Goal: Find specific page/section: Find specific page/section

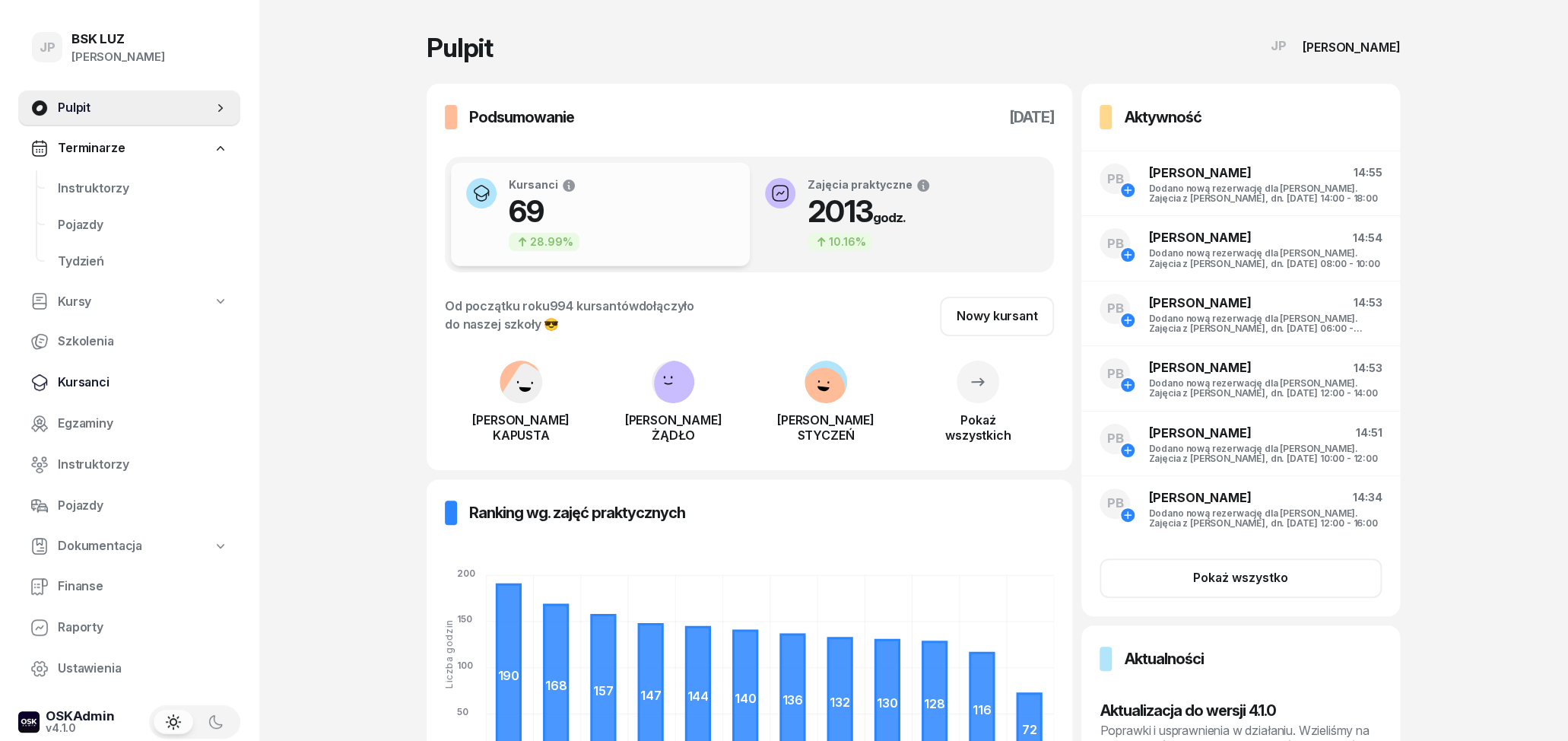
click at [76, 383] on span "Kursanci" at bounding box center [143, 382] width 171 height 20
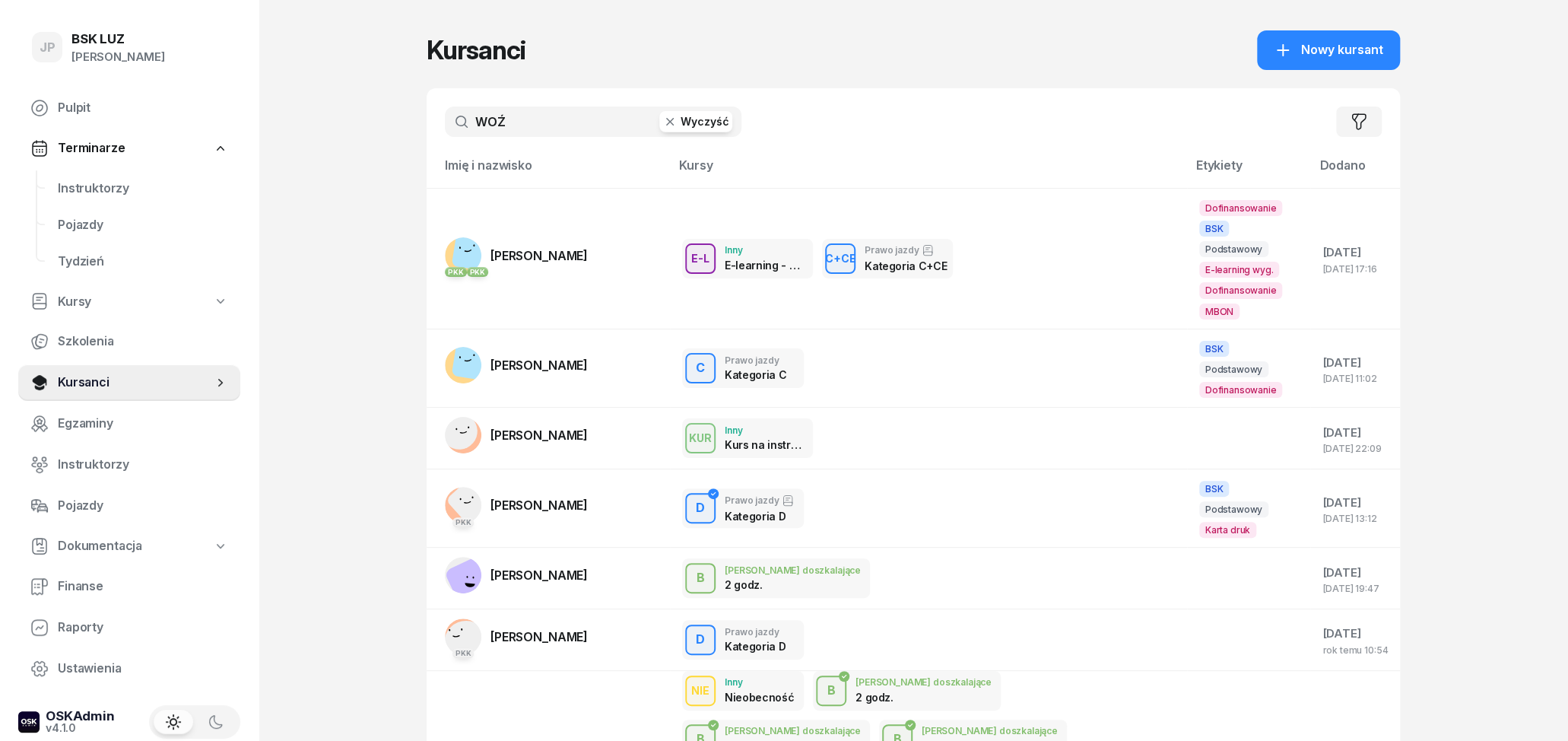
click at [574, 127] on input "WOŹ" at bounding box center [593, 122] width 296 height 30
type input "W"
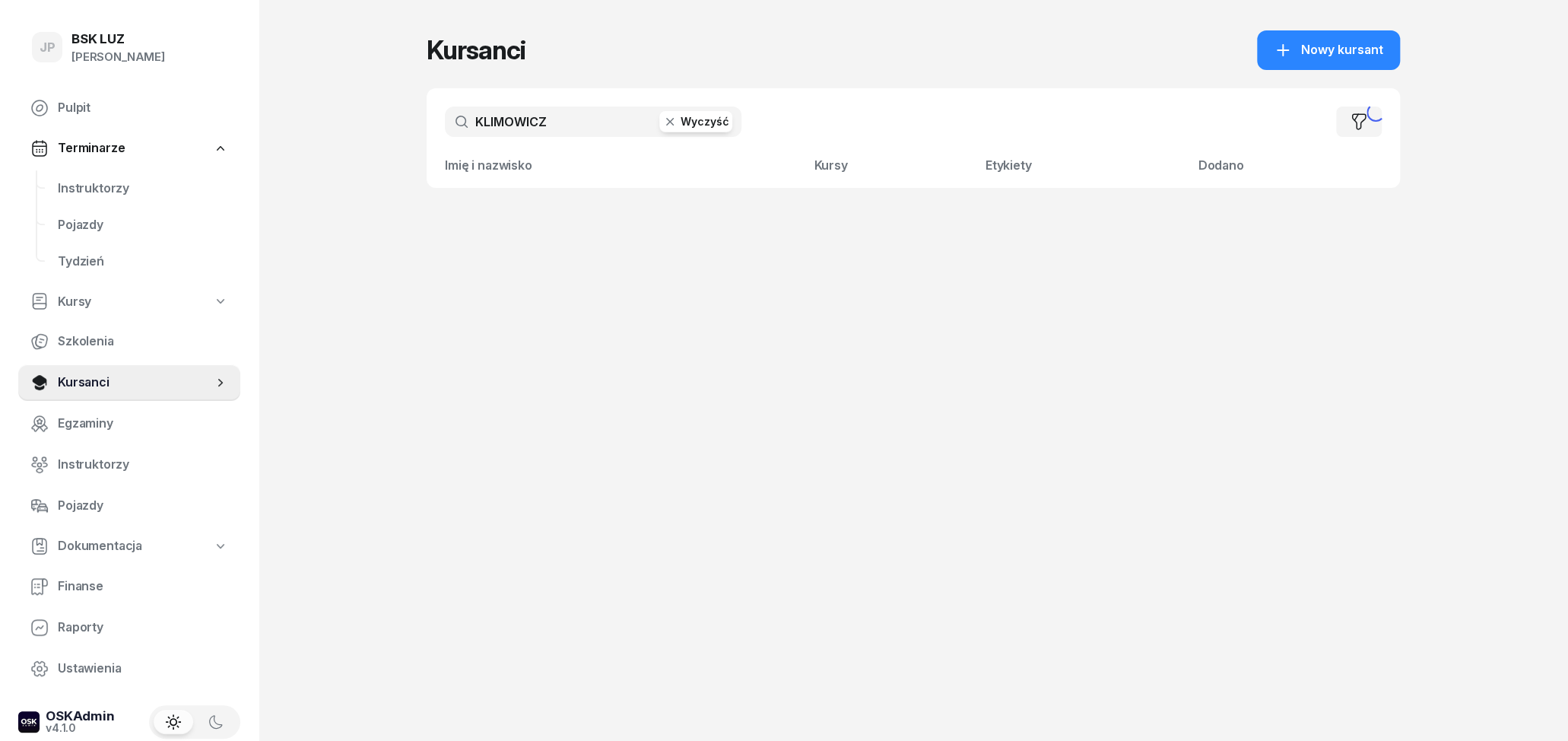
type input "KLIMOWICZ"
click at [682, 125] on button "Wyczyść" at bounding box center [696, 121] width 73 height 22
click at [590, 131] on input "text" at bounding box center [593, 122] width 296 height 30
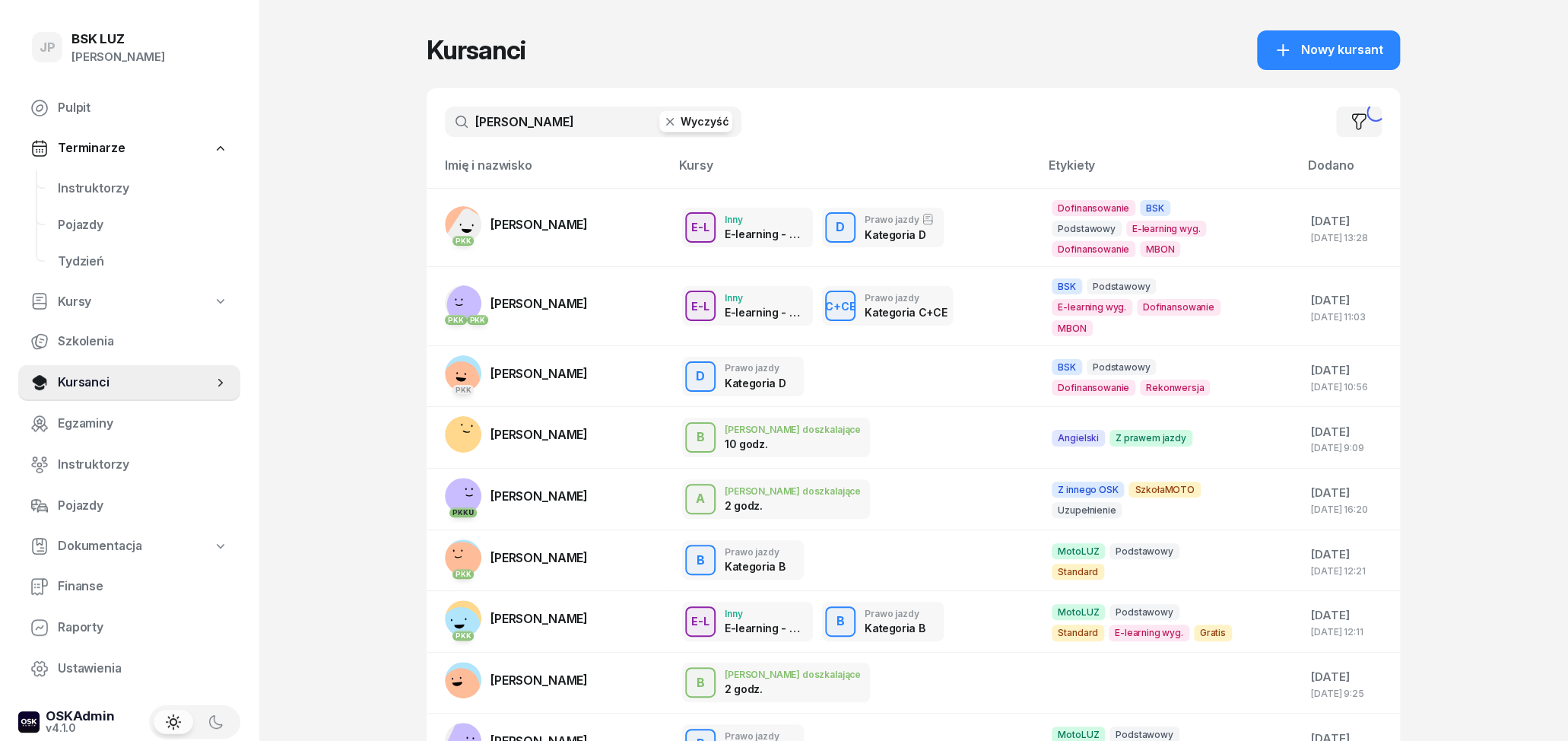
type input "[PERSON_NAME]"
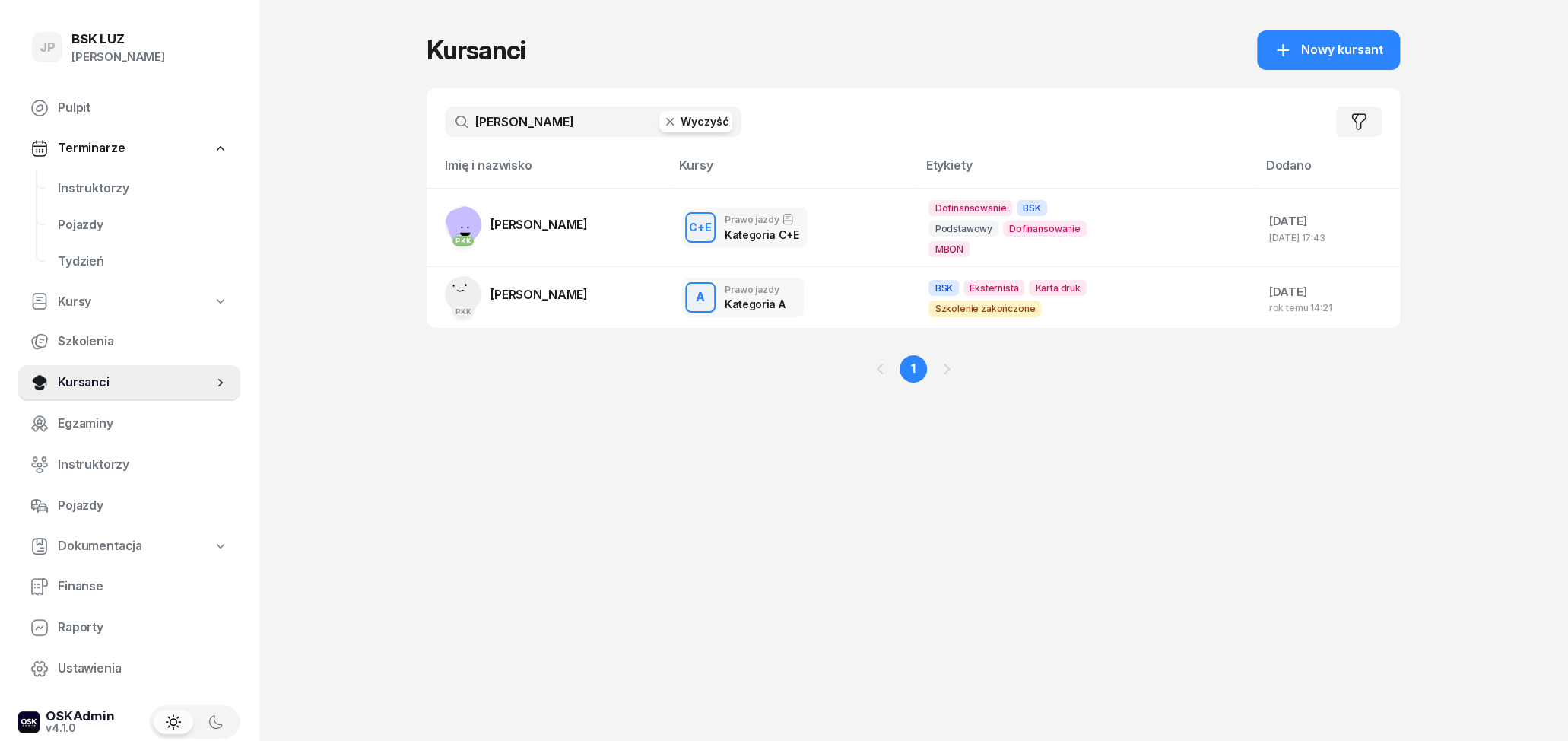
click at [544, 225] on span "[PERSON_NAME]" at bounding box center [539, 224] width 97 height 15
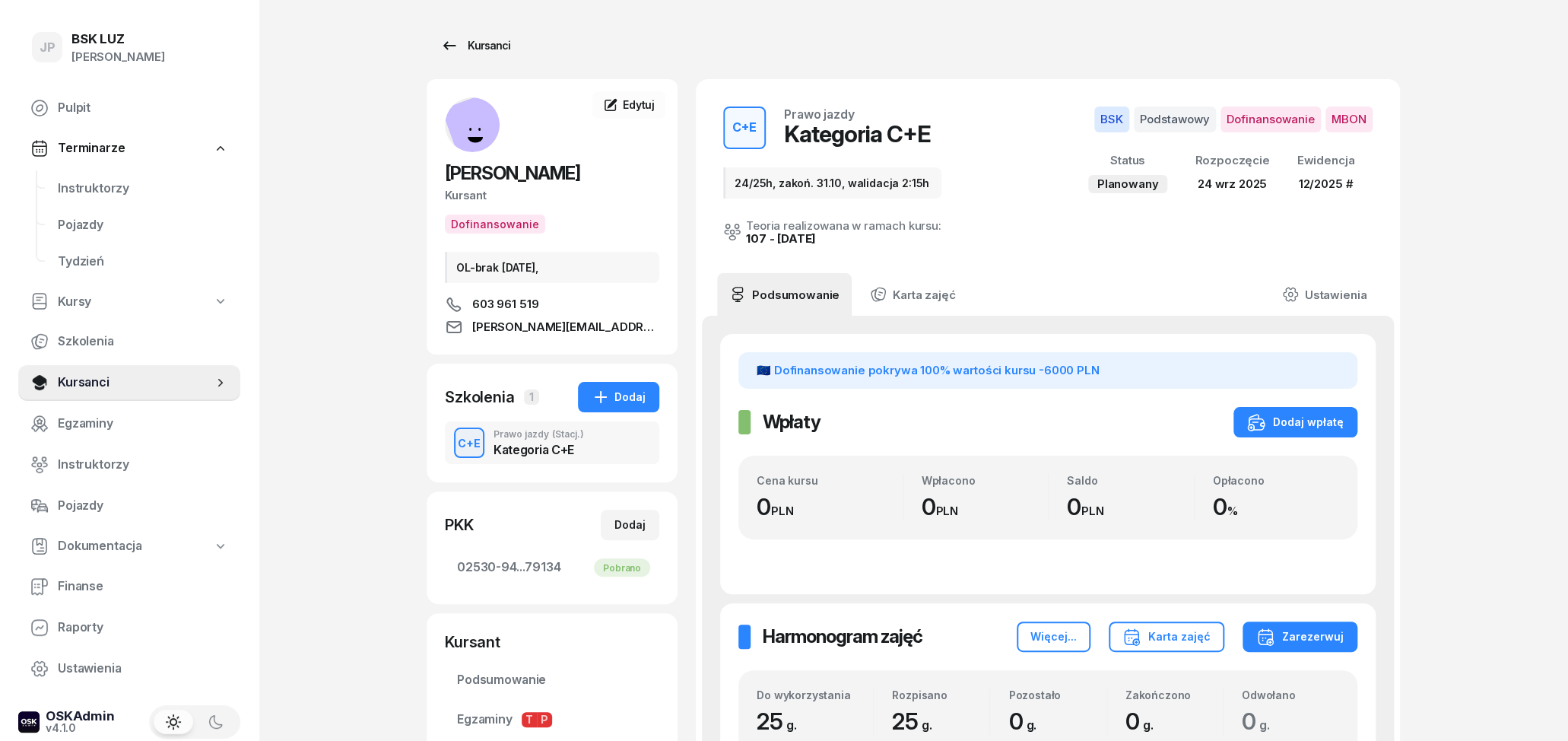
click at [461, 43] on div "Kursanci" at bounding box center [476, 45] width 70 height 18
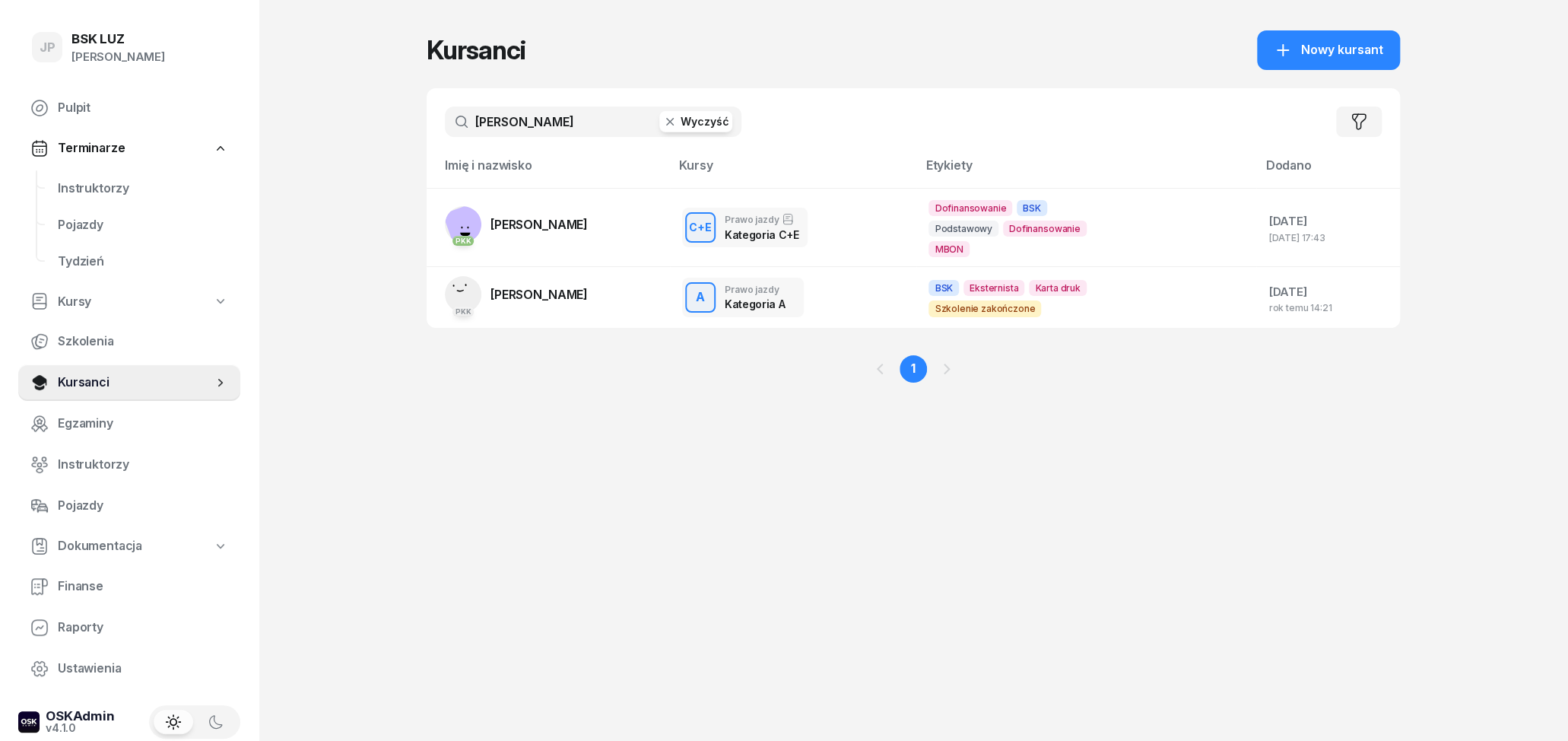
click at [577, 121] on input "[PERSON_NAME]" at bounding box center [593, 122] width 296 height 30
type input "K"
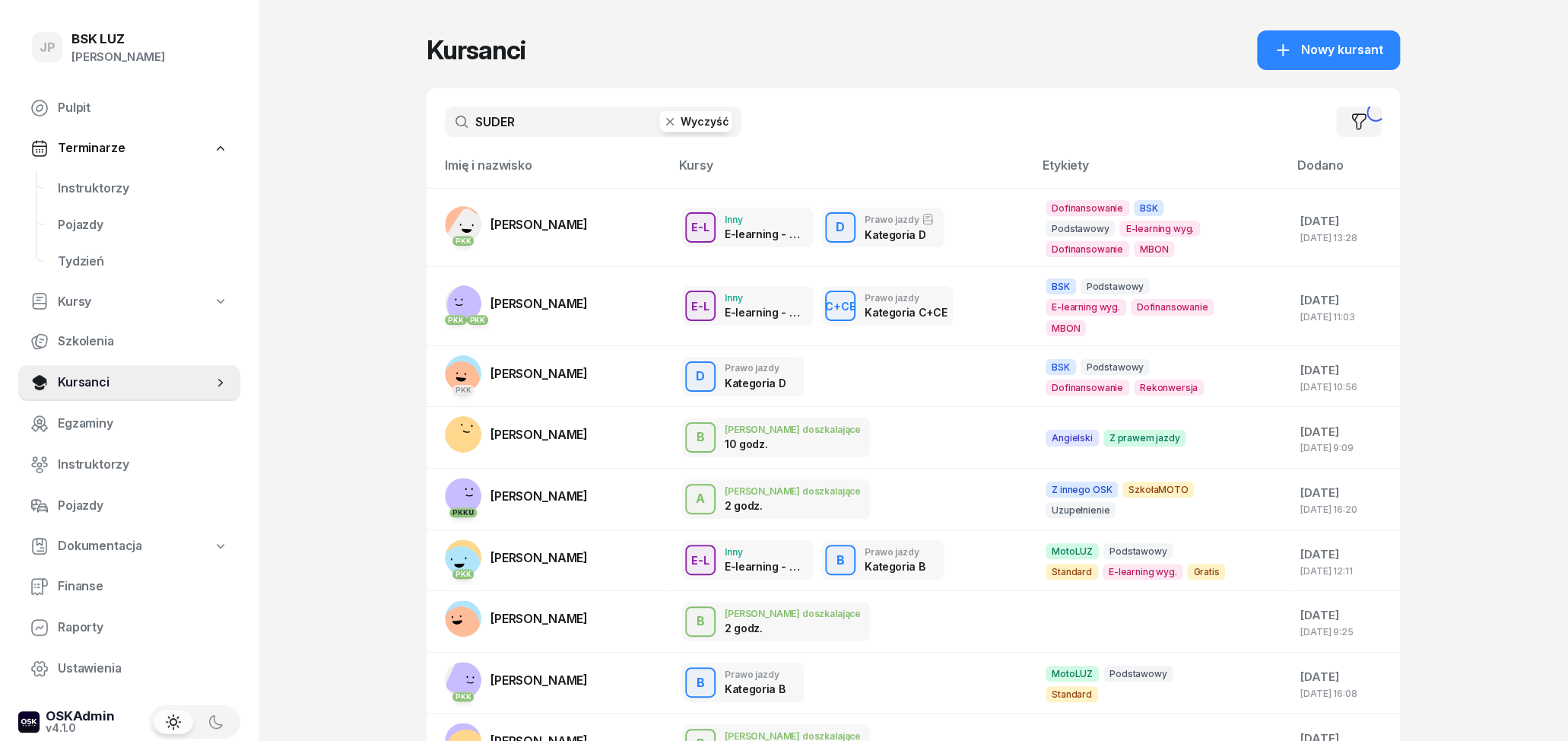
type input "SUDER"
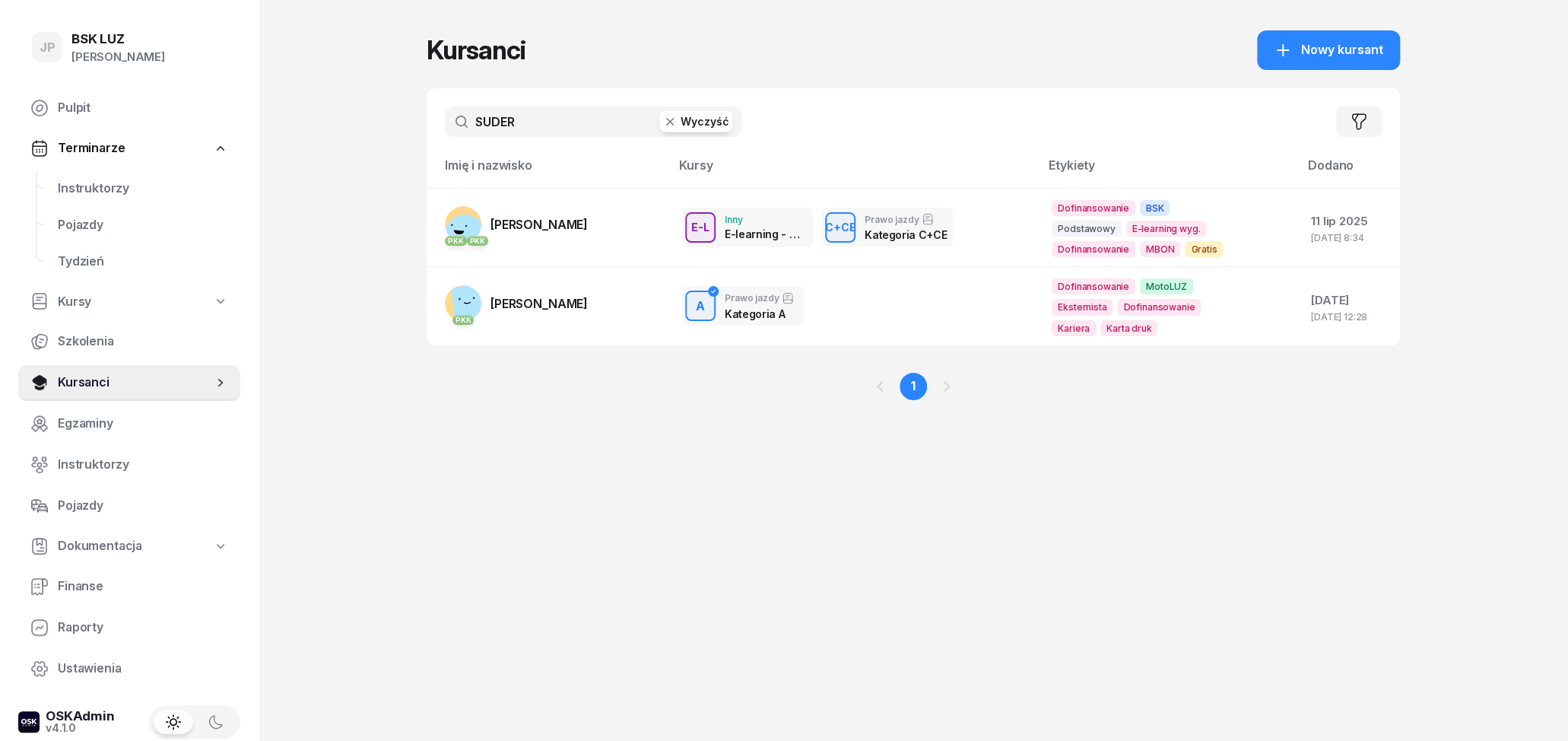
click at [670, 116] on icon "button" at bounding box center [669, 121] width 15 height 15
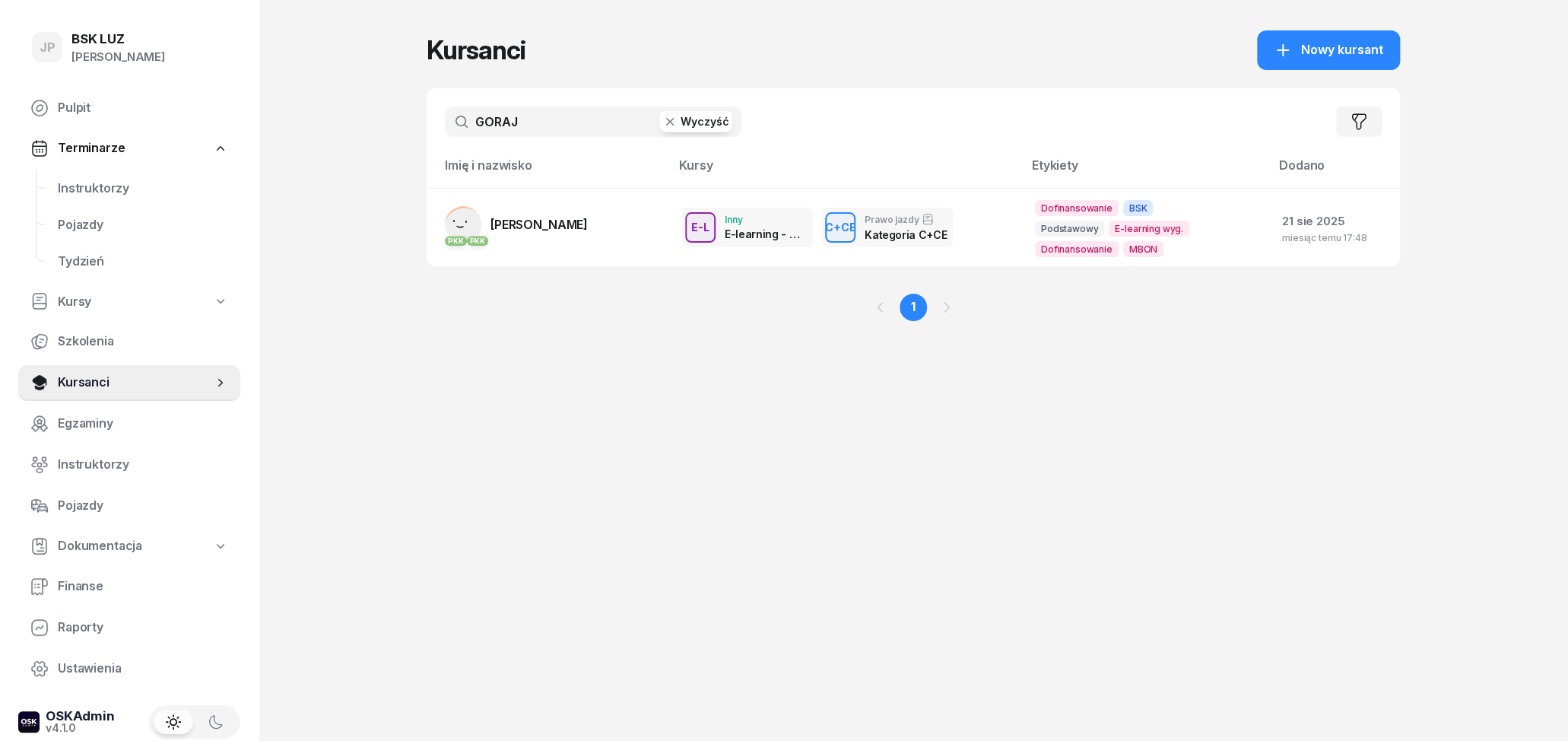
type input "GORAJ"
click at [678, 120] on icon "button" at bounding box center [669, 121] width 15 height 15
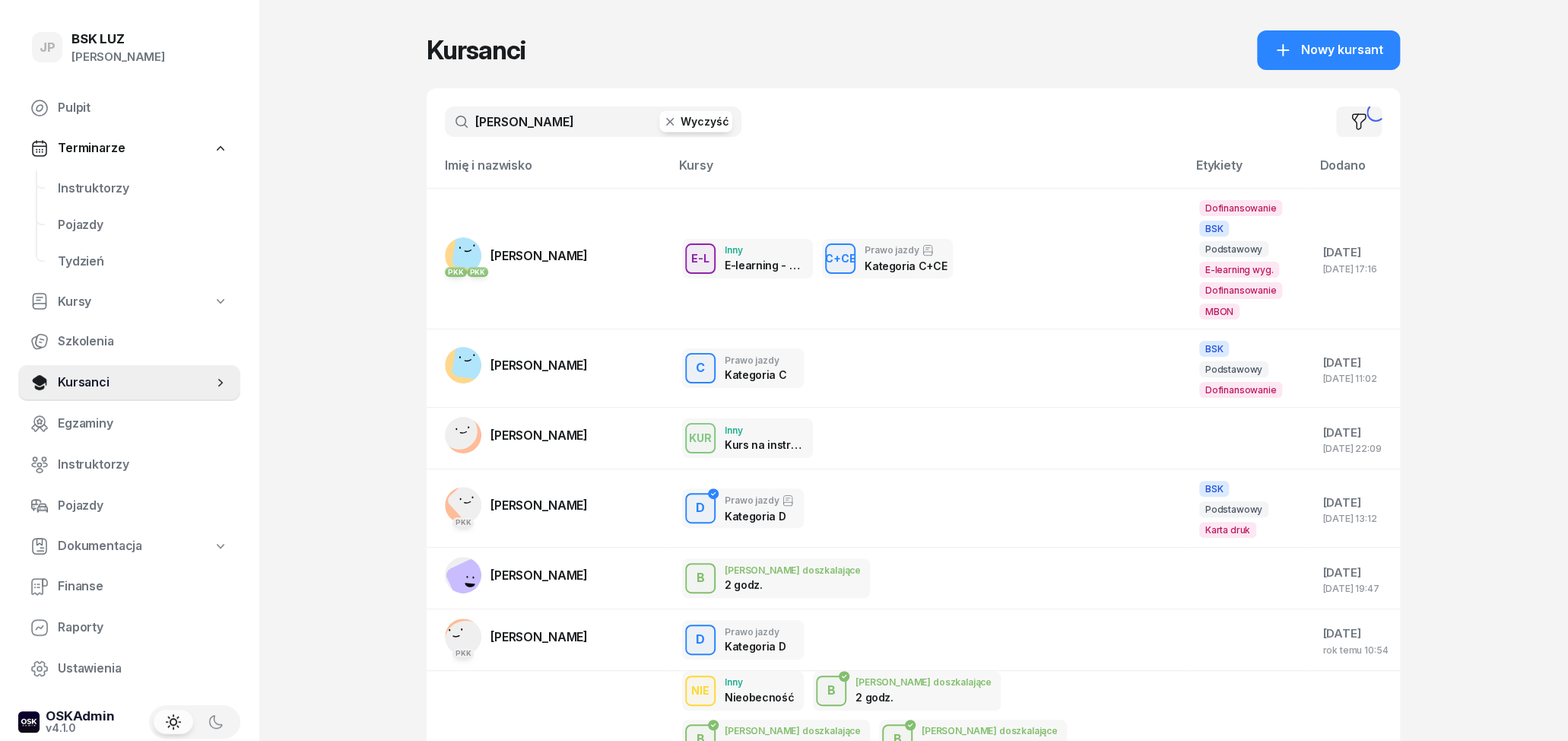
type input "[PERSON_NAME]"
click at [678, 121] on icon "button" at bounding box center [669, 121] width 15 height 15
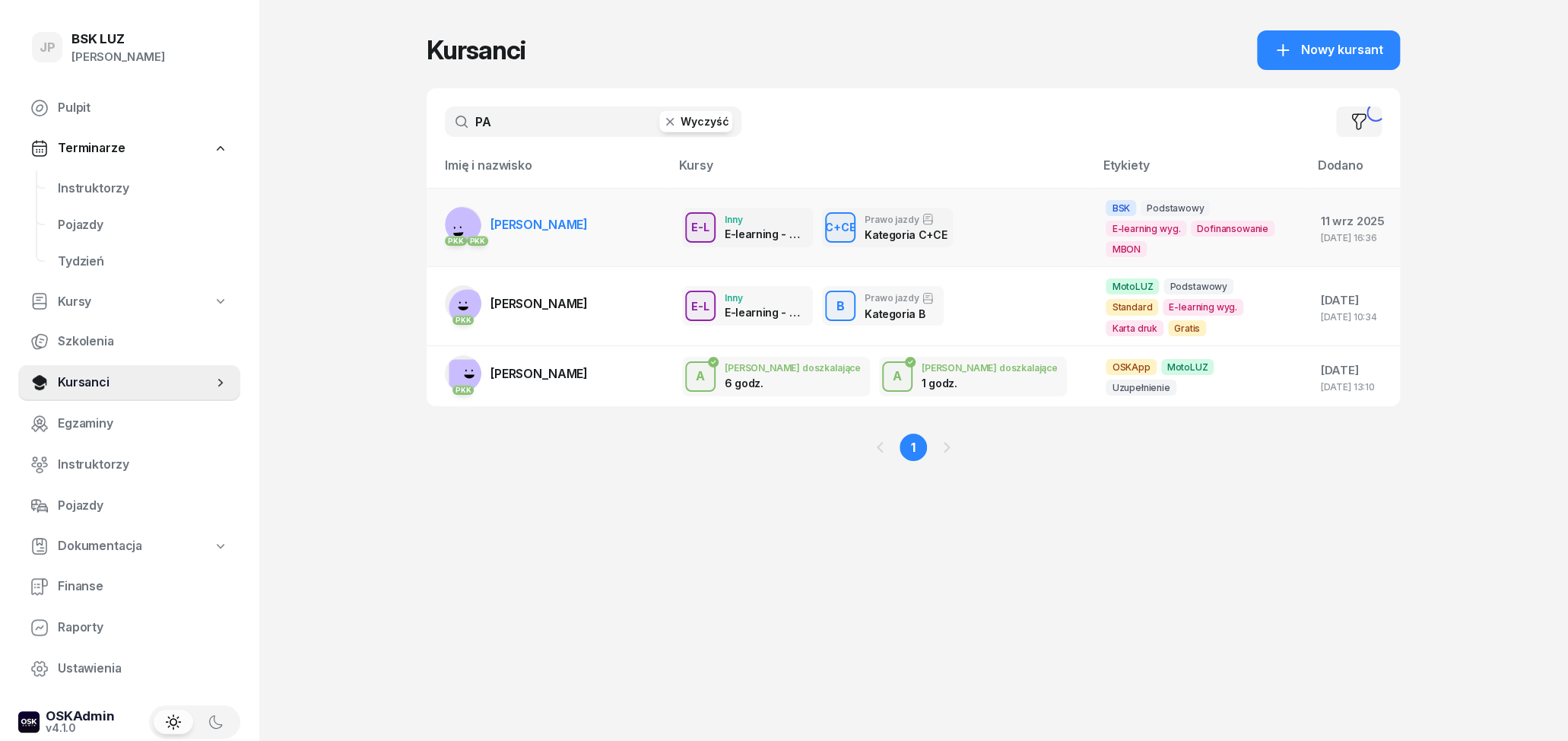
type input "P"
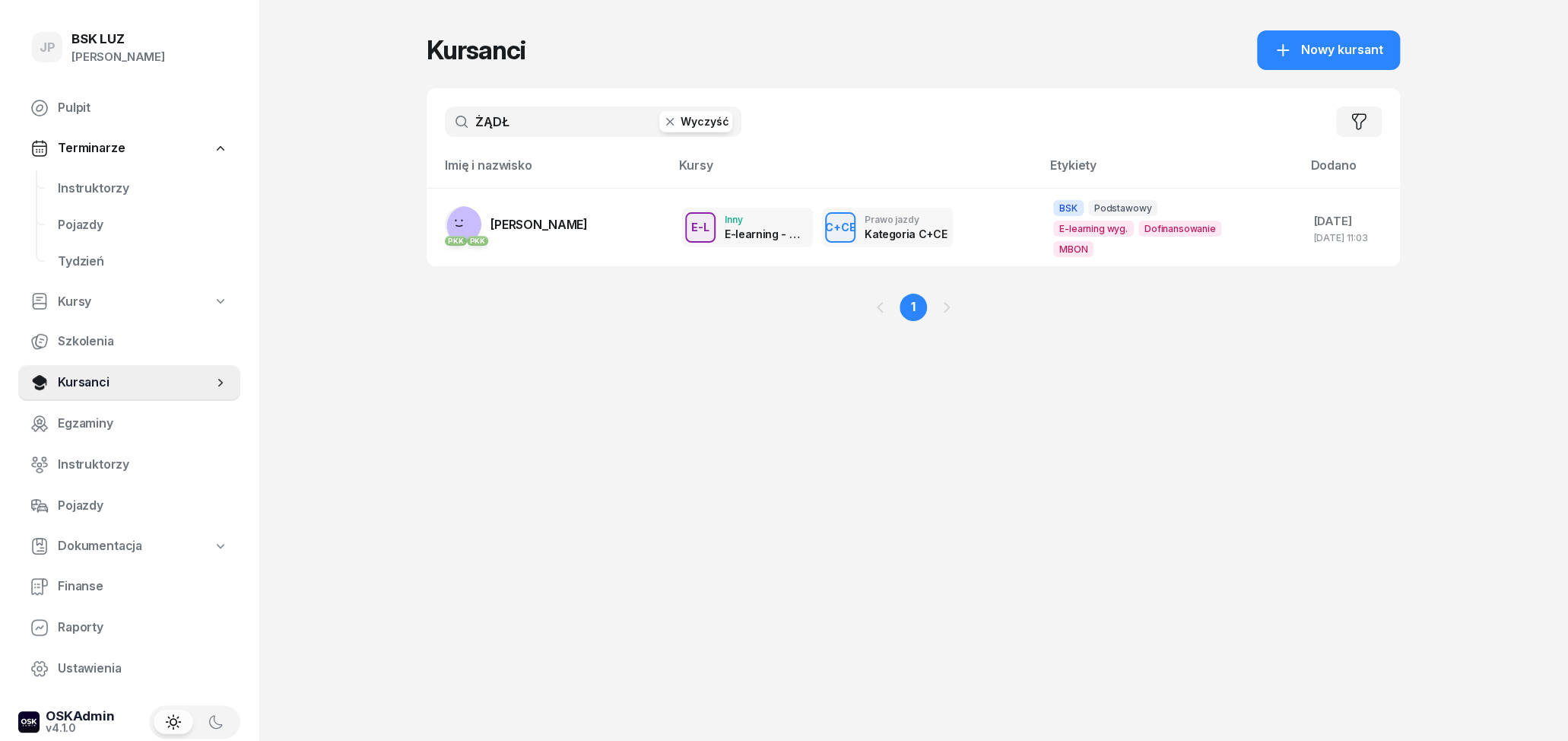
type input "ŻĄDŁ"
click at [690, 127] on button "Wyczyść" at bounding box center [696, 121] width 73 height 22
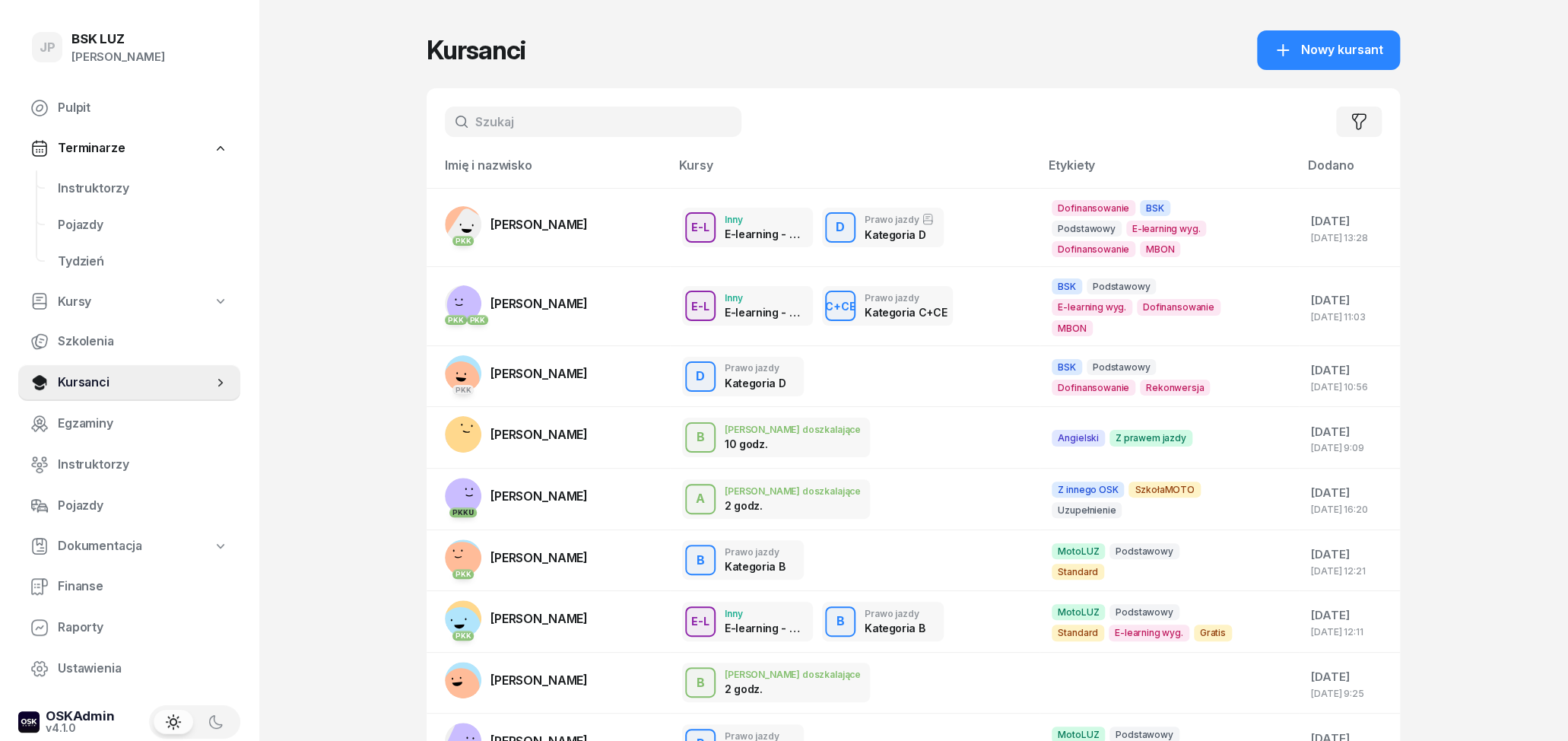
click at [631, 126] on input "text" at bounding box center [593, 122] width 296 height 30
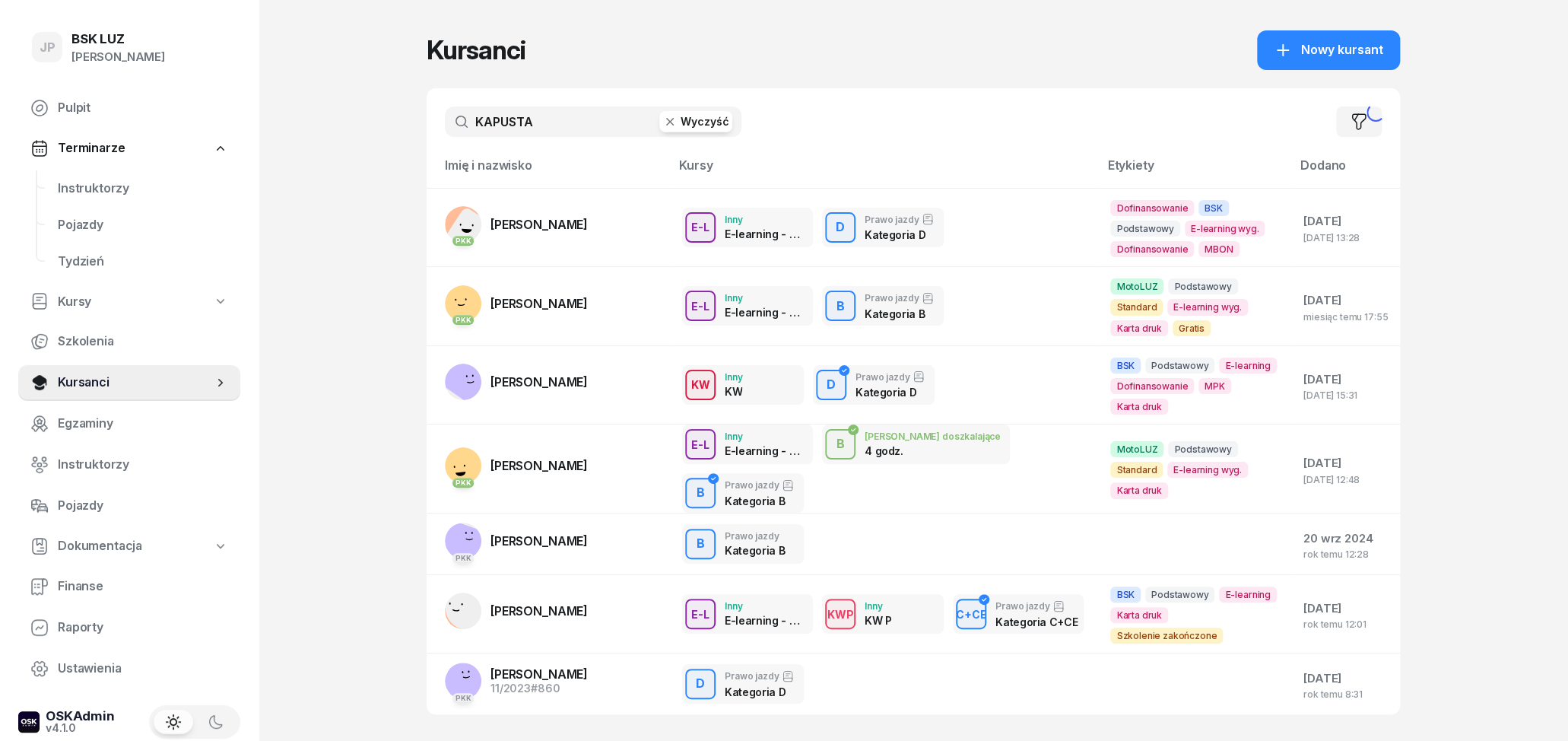
type input "KAPUSTA"
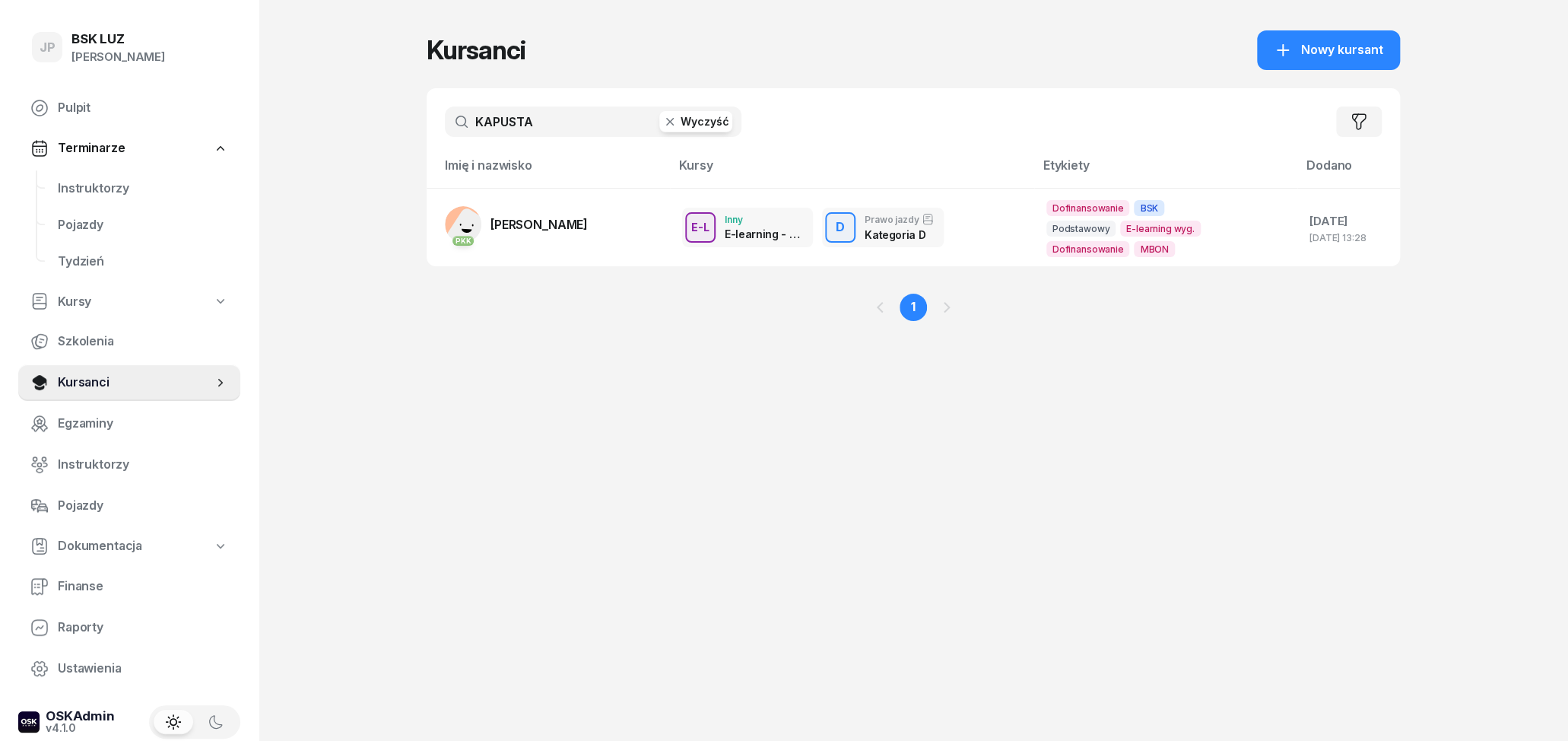
click at [690, 117] on button "Wyczyść" at bounding box center [696, 121] width 73 height 22
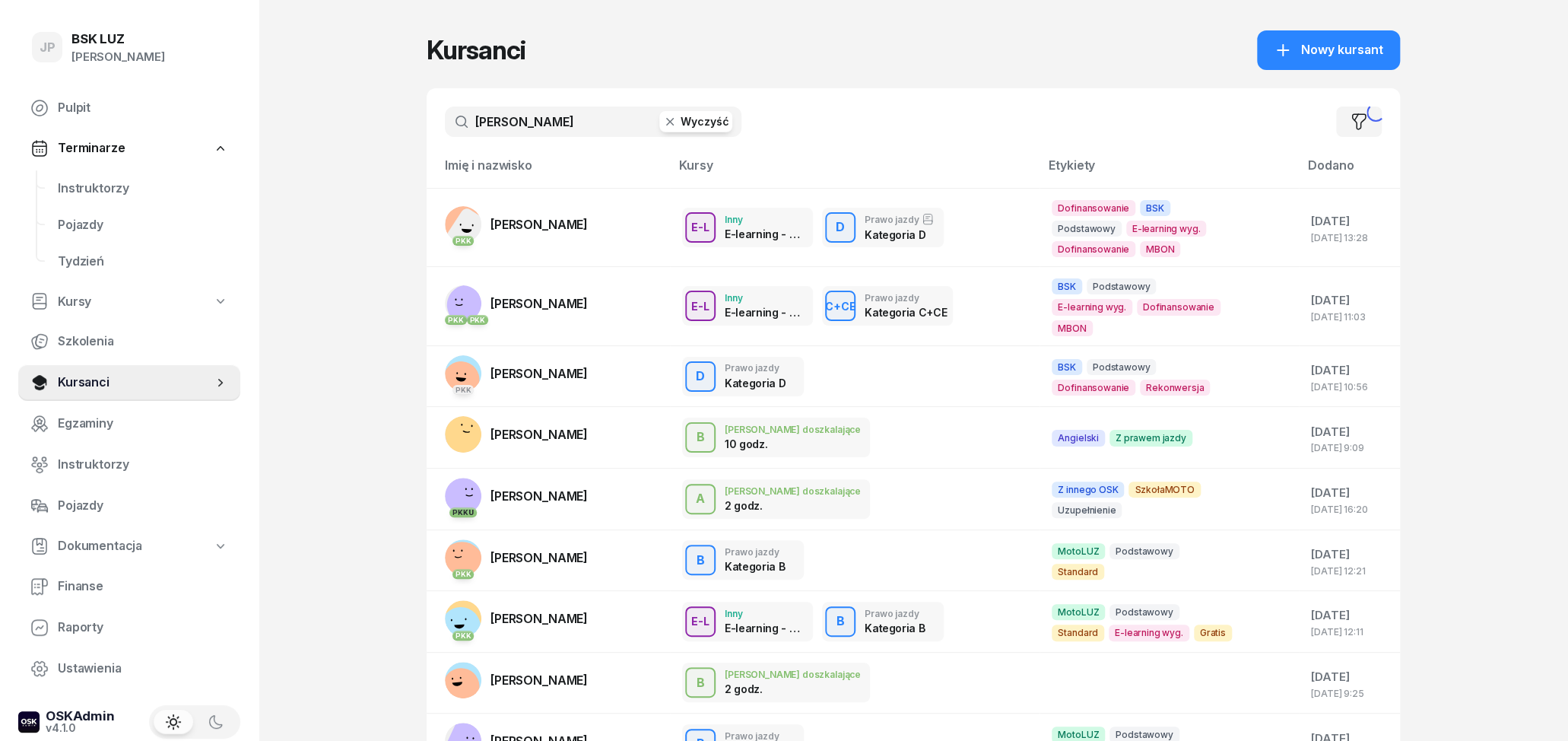
type input "[PERSON_NAME]"
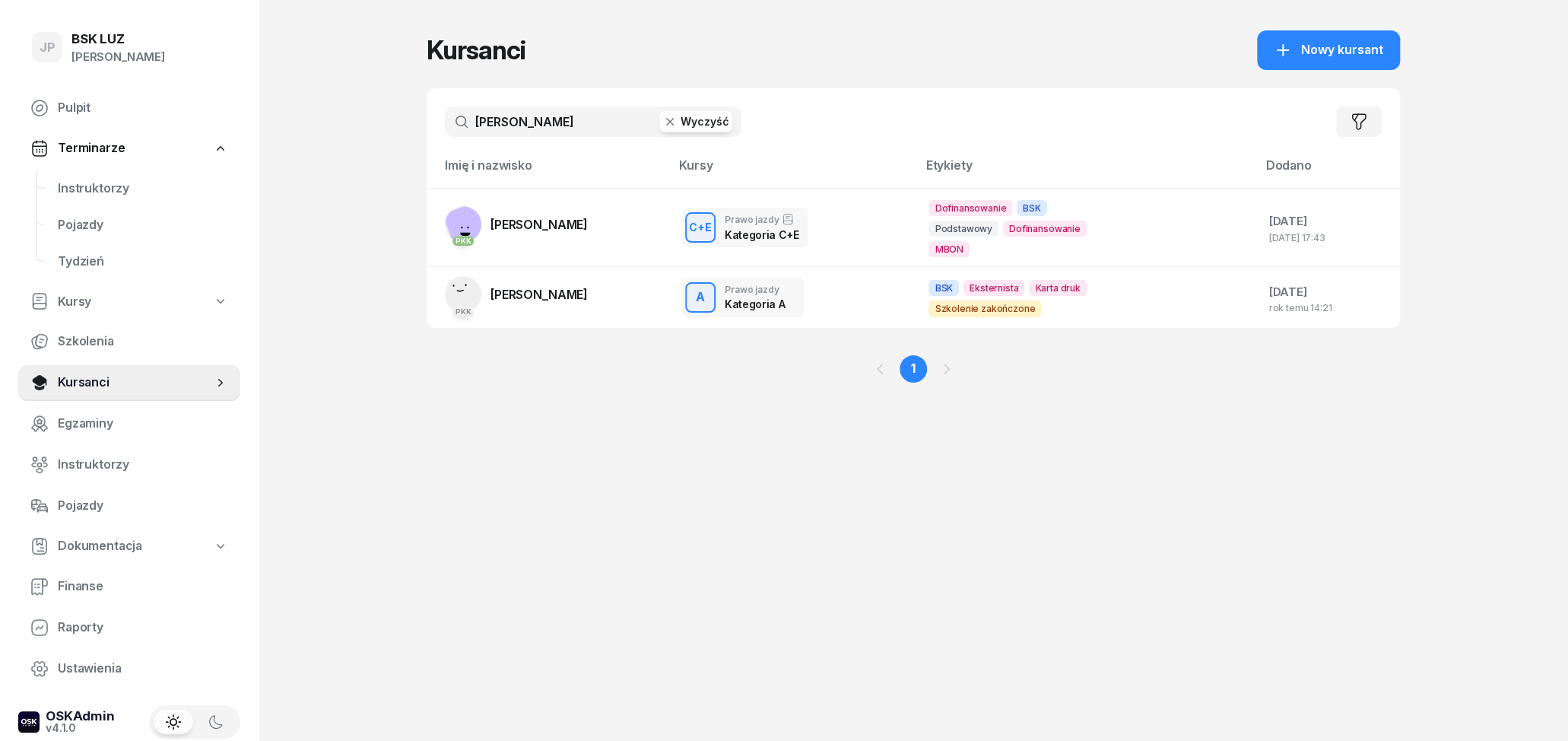
click at [715, 118] on button "Wyczyść" at bounding box center [696, 121] width 73 height 22
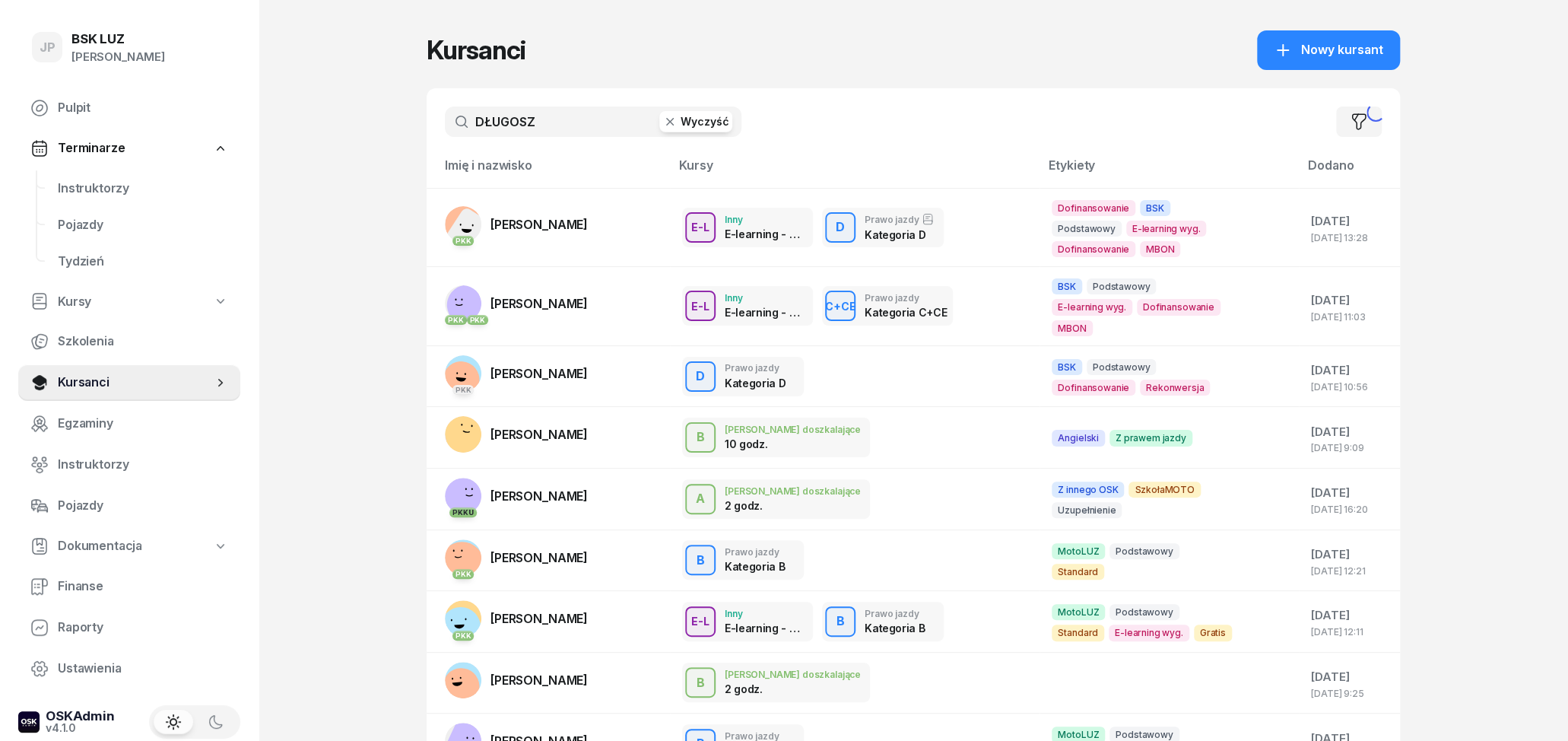
type input "DŁUGOSZ"
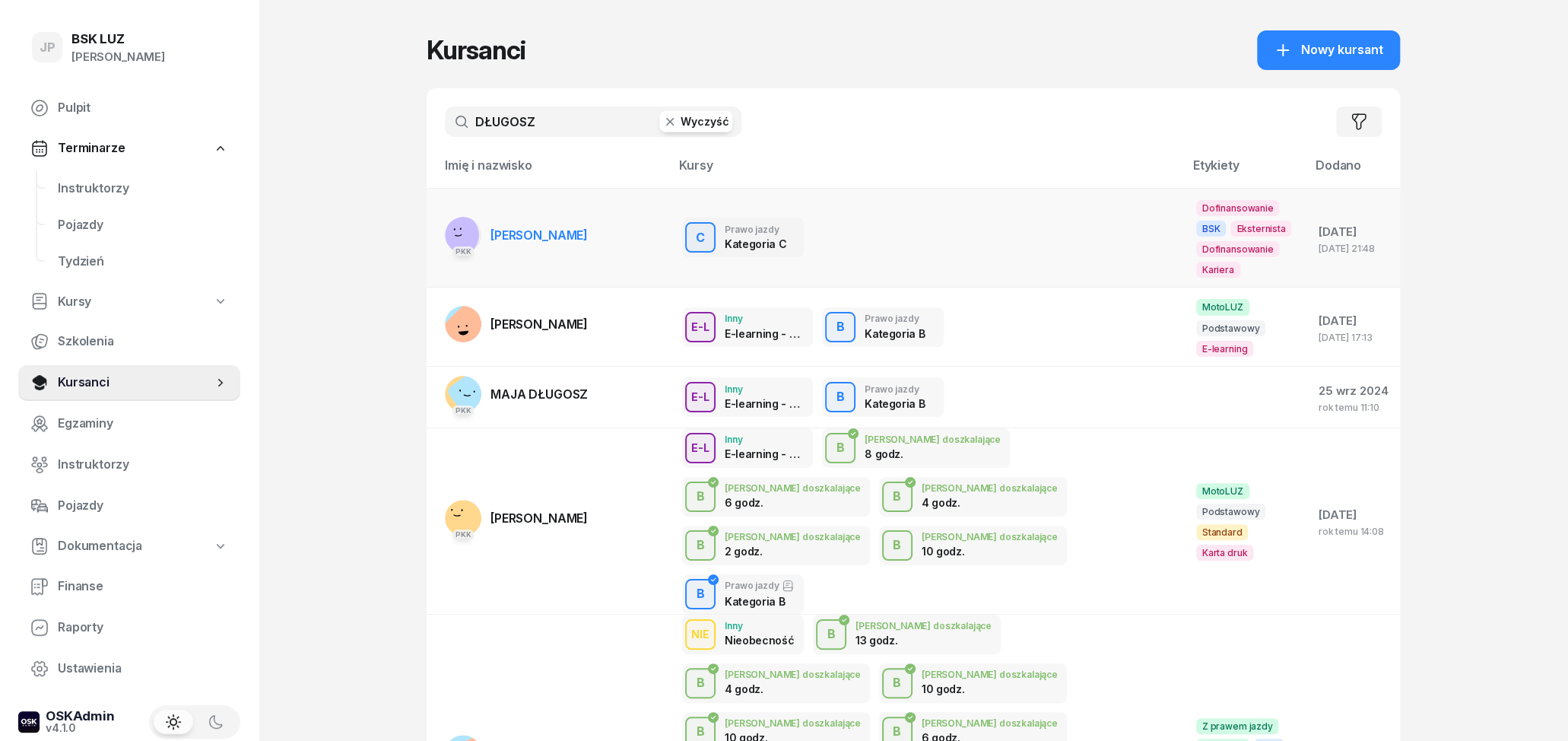
click at [558, 228] on span "[PERSON_NAME]" at bounding box center [539, 234] width 97 height 15
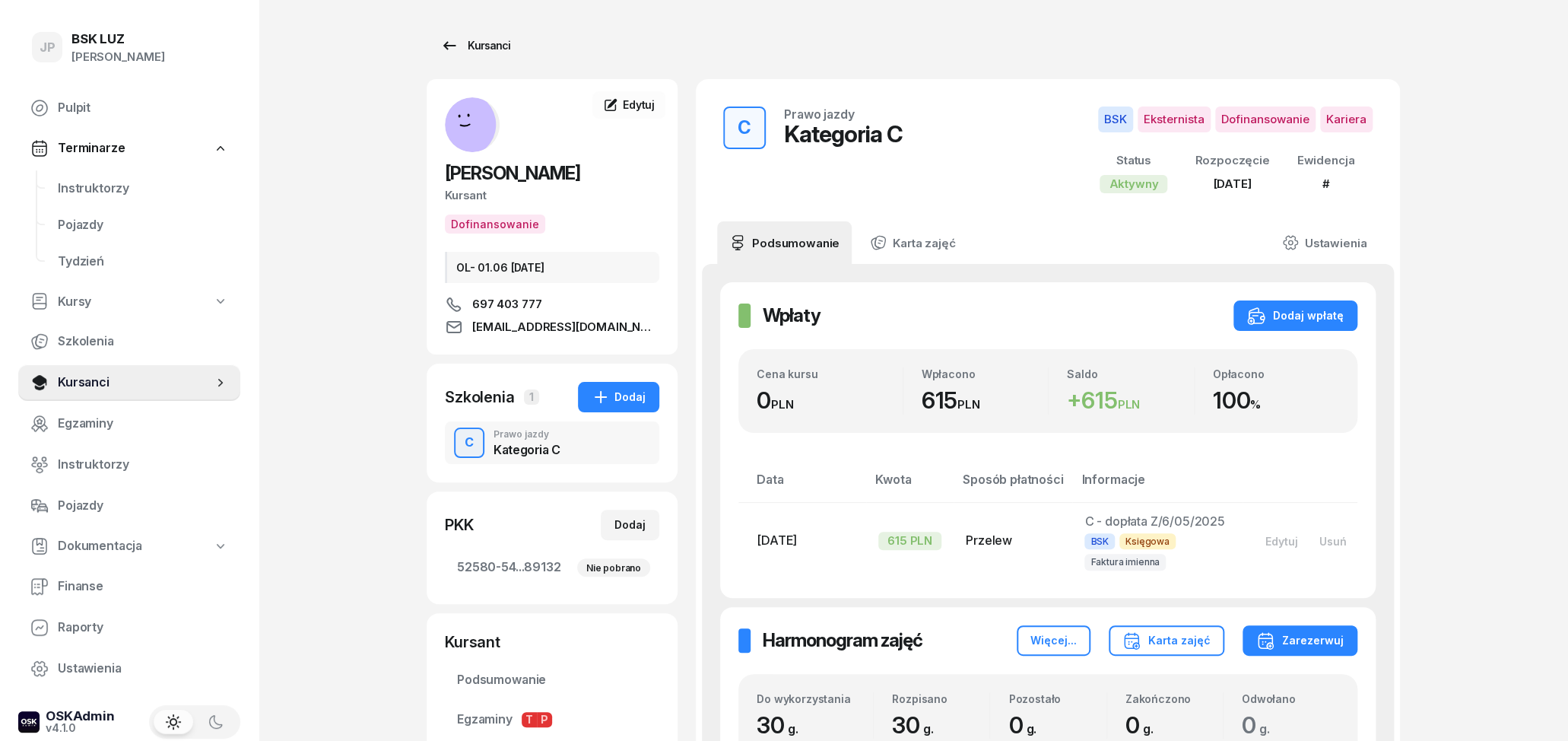
click at [476, 47] on div "Kursanci" at bounding box center [476, 45] width 70 height 18
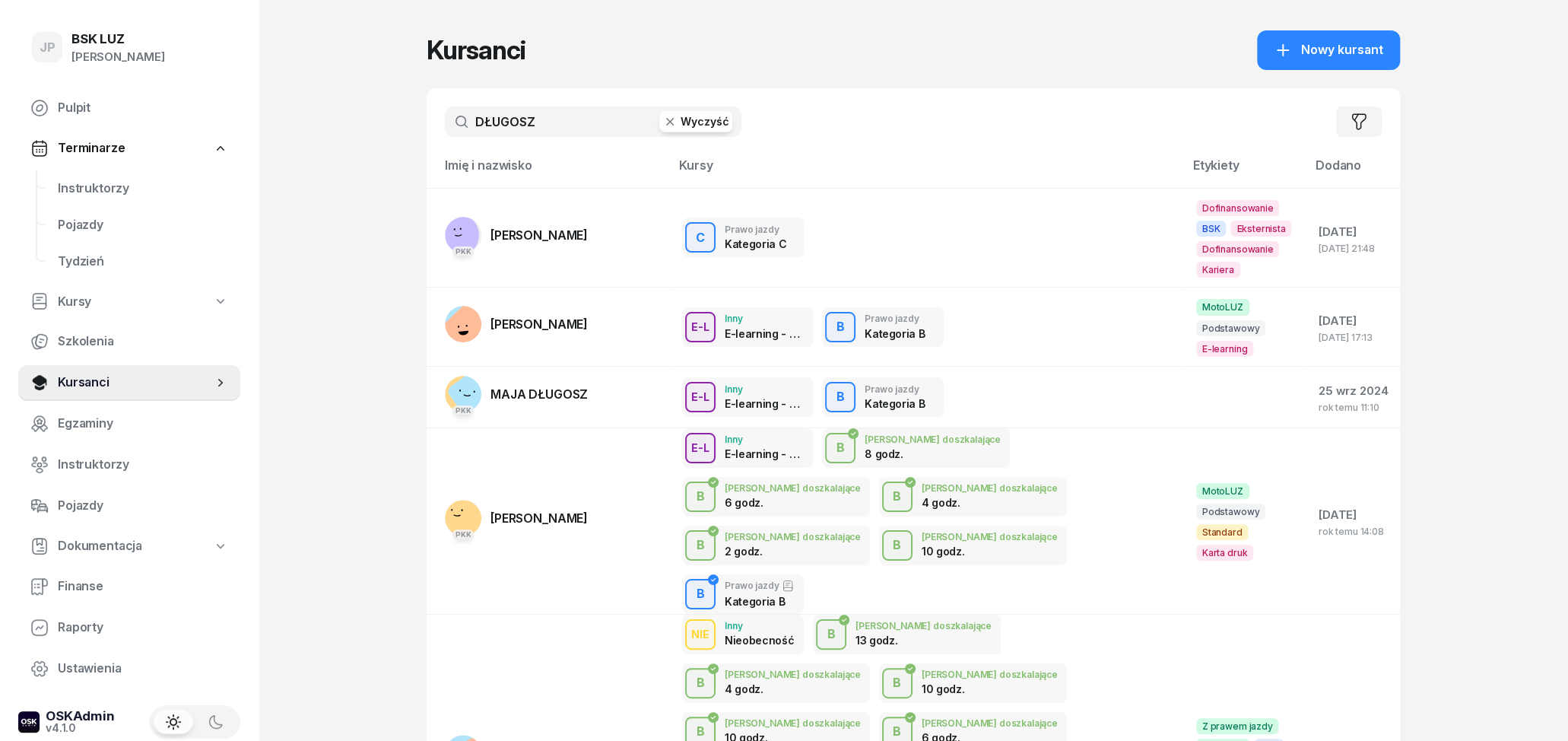
drag, startPoint x: 593, startPoint y: 125, endPoint x: 367, endPoint y: 126, distance: 226.0
click at [445, 124] on input "DŁUGOSZ" at bounding box center [593, 122] width 296 height 30
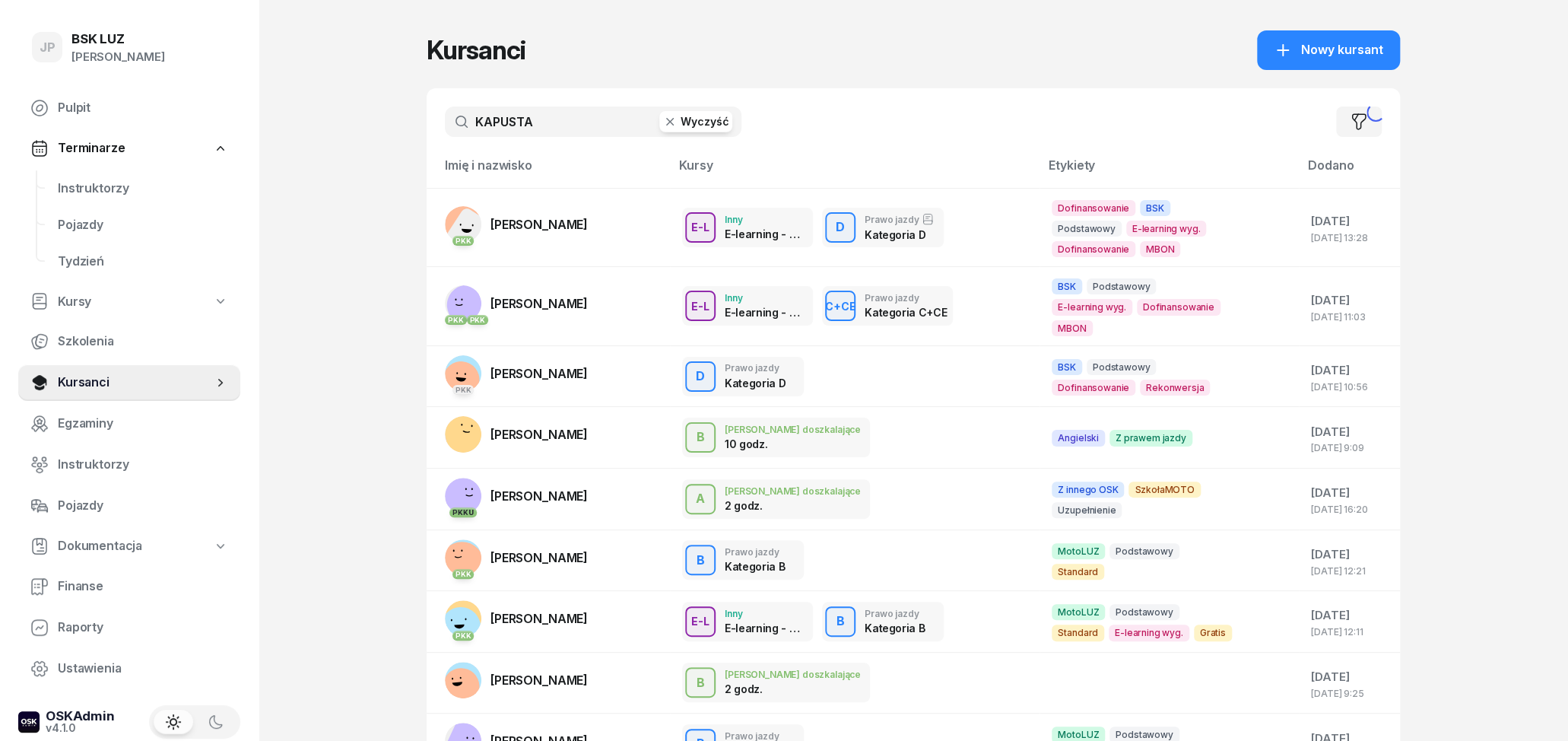
type input "KAPUSTA"
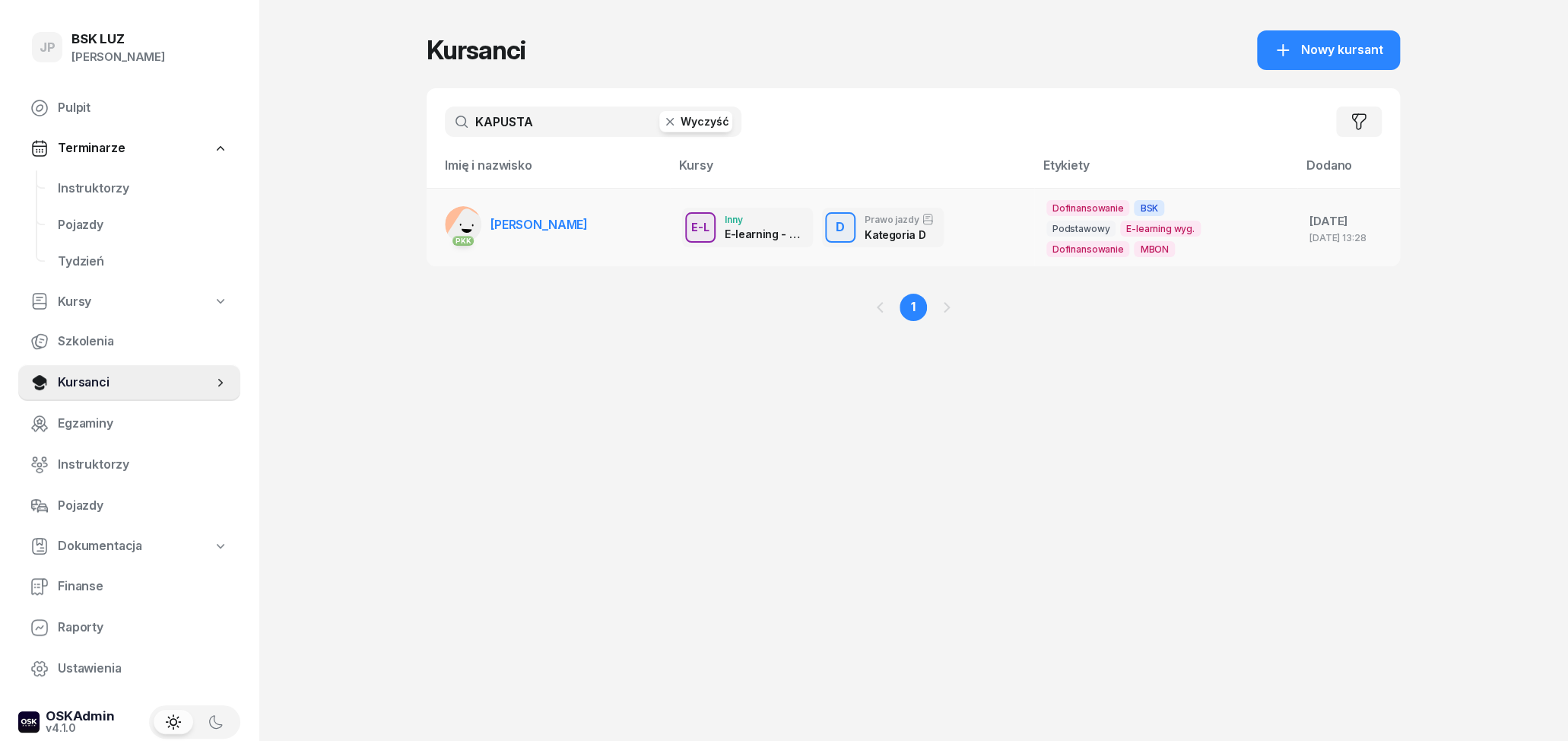
click at [593, 200] on td "PKK [PERSON_NAME]" at bounding box center [548, 227] width 243 height 78
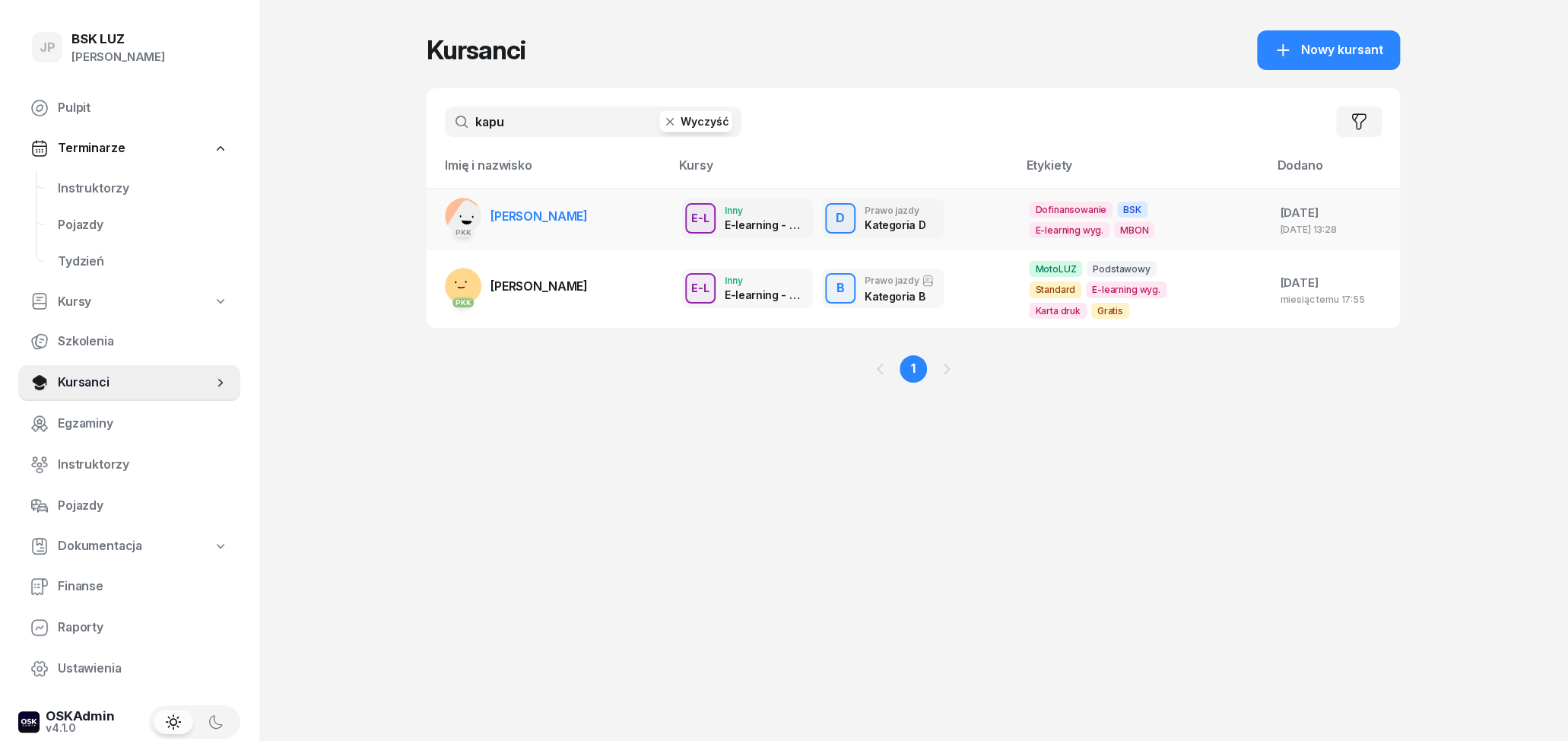
click at [566, 224] on link "PKK [PERSON_NAME]" at bounding box center [515, 216] width 143 height 37
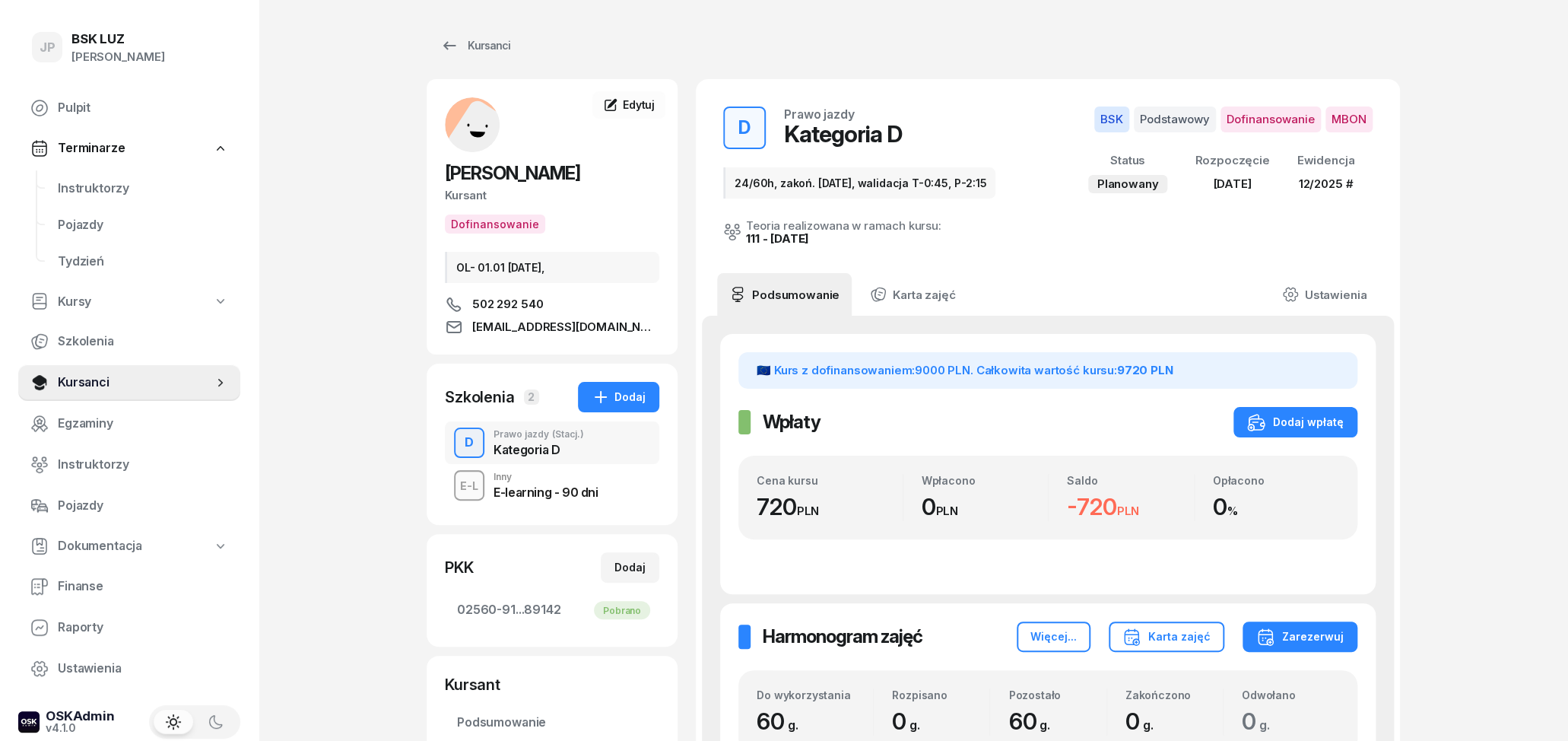
drag, startPoint x: 589, startPoint y: 176, endPoint x: 439, endPoint y: 180, distance: 150.1
click at [439, 180] on div "PIOTR KAPUSTA Kursant Dofinansowanie OL- 01.01 2030-07-31, 502 292 540 biuro@dr…" at bounding box center [552, 217] width 251 height 239
click at [609, 199] on div "Kursant" at bounding box center [551, 195] width 214 height 20
click at [438, 53] on link "Kursanci" at bounding box center [476, 45] width 97 height 30
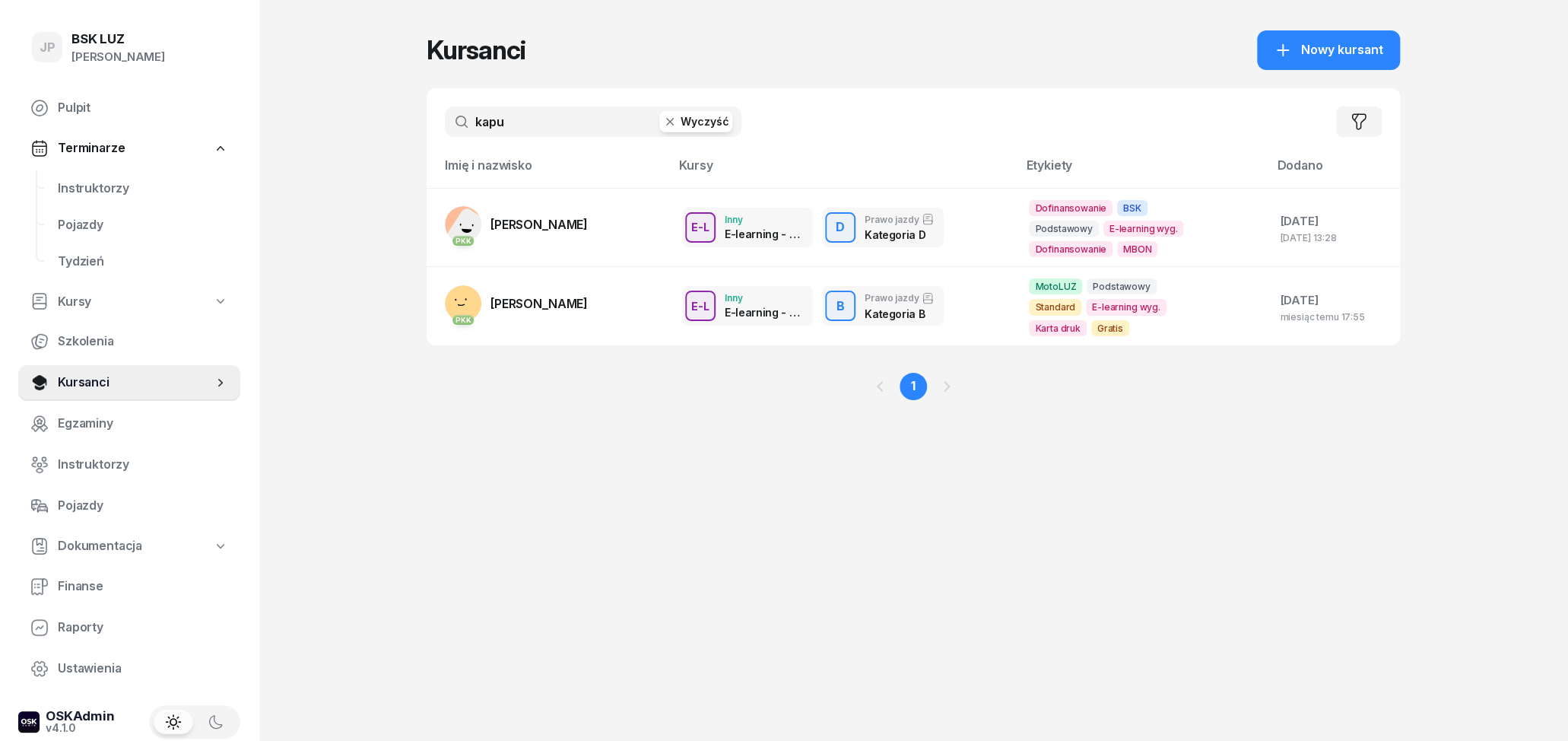
click at [669, 125] on icon "button" at bounding box center [669, 121] width 15 height 15
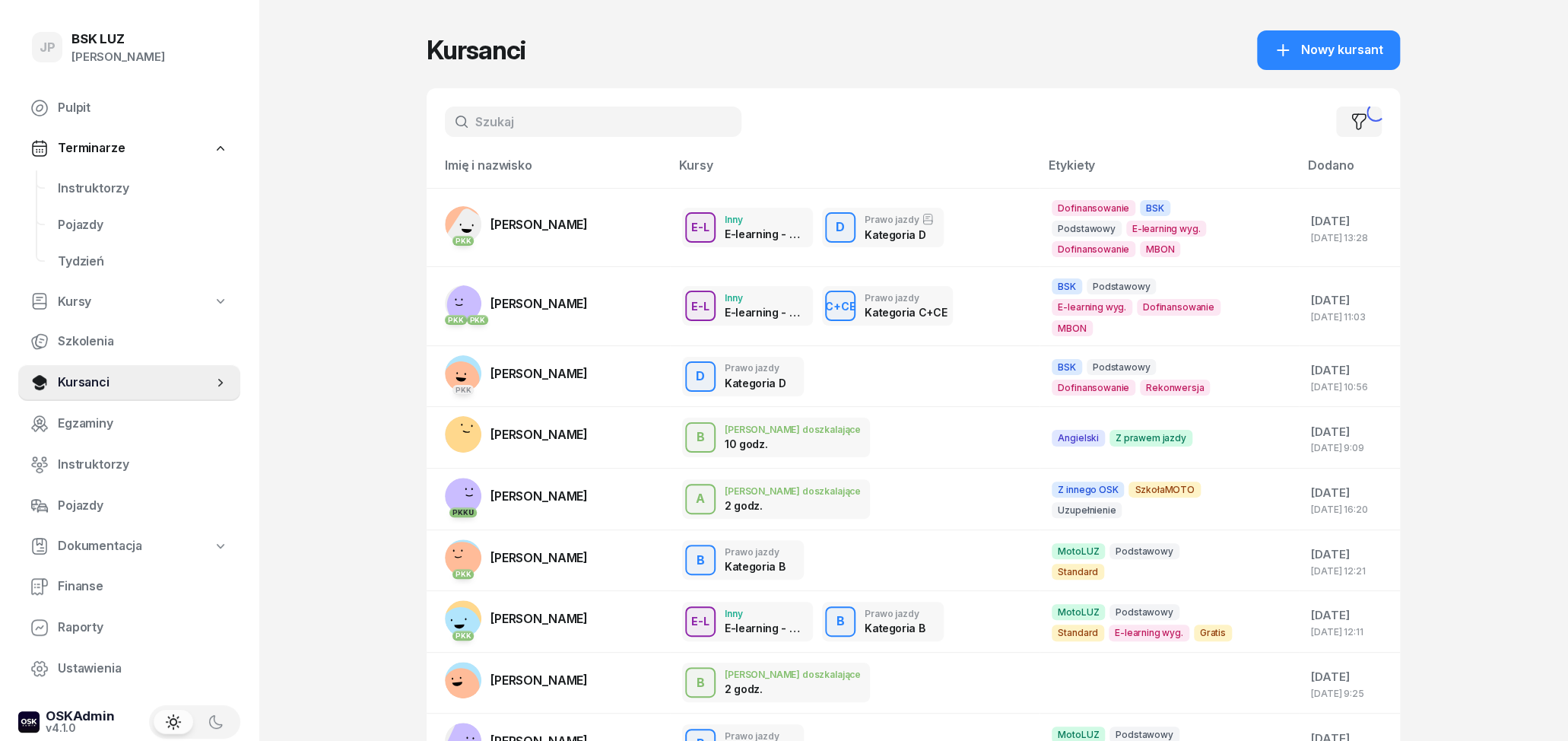
click at [586, 124] on input "text" at bounding box center [593, 122] width 296 height 30
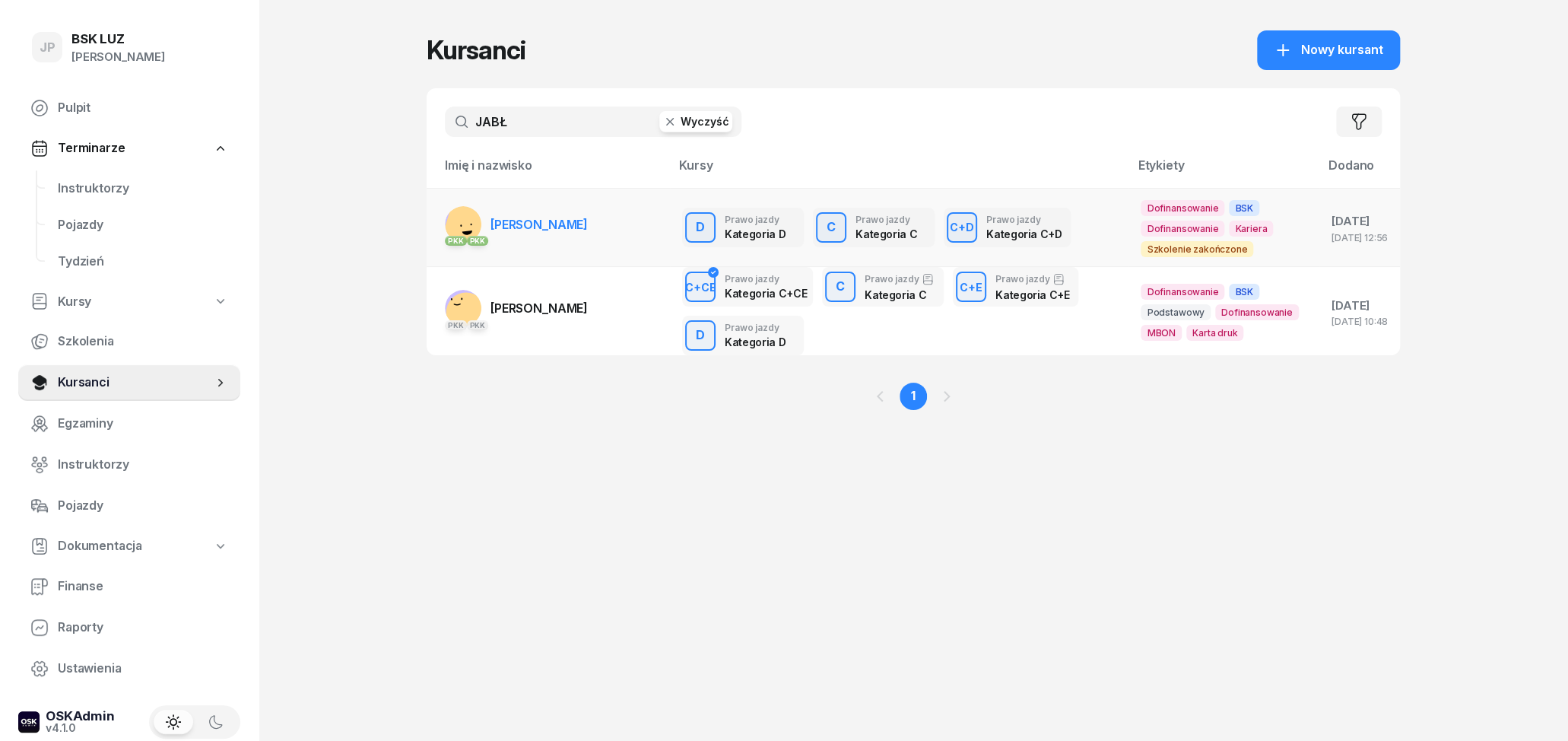
type input "JABŁ"
click at [588, 221] on span "GRZEGORZ JABŁOŃSKI" at bounding box center [539, 224] width 97 height 15
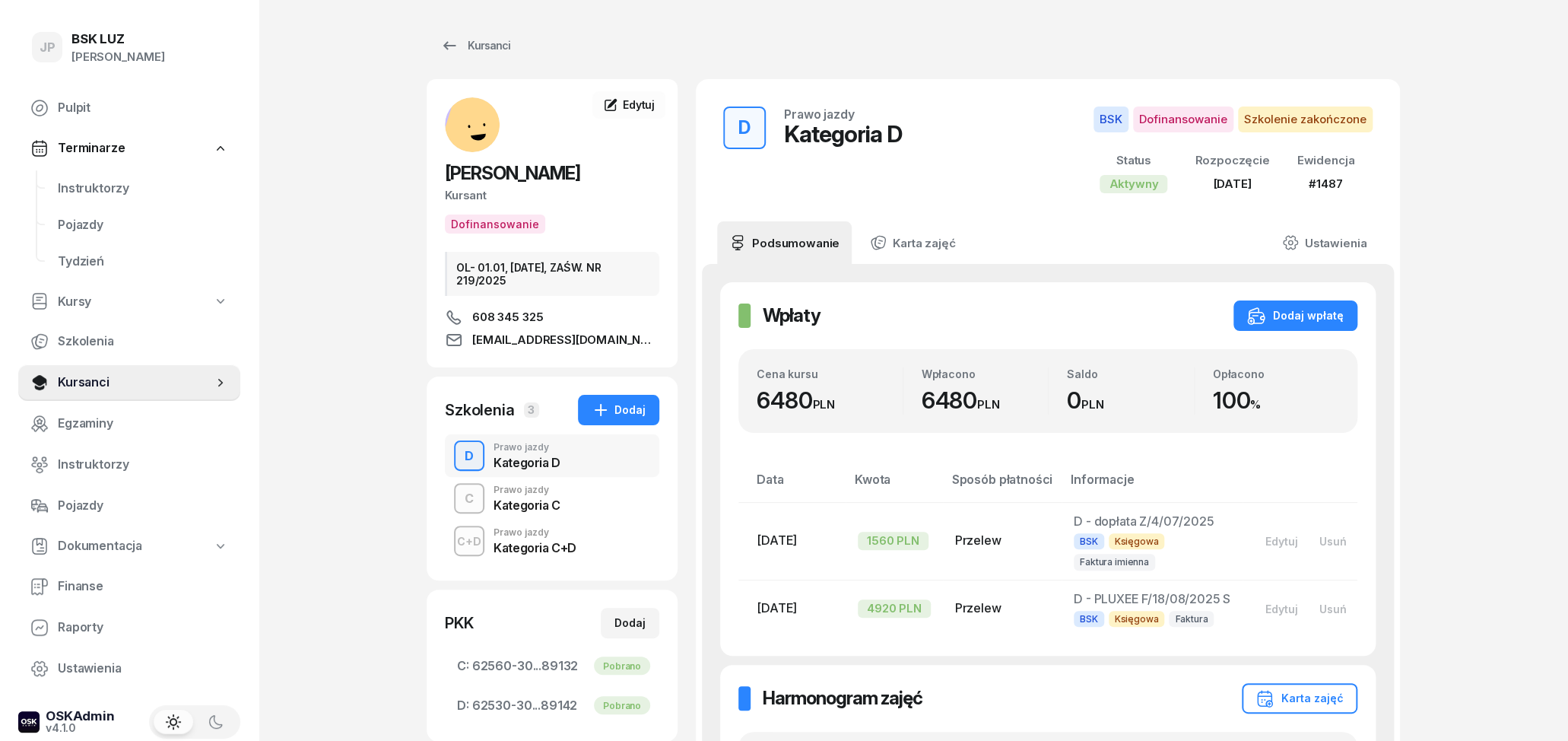
click at [561, 504] on div "C Prawo jazdy Kategoria C" at bounding box center [551, 498] width 214 height 42
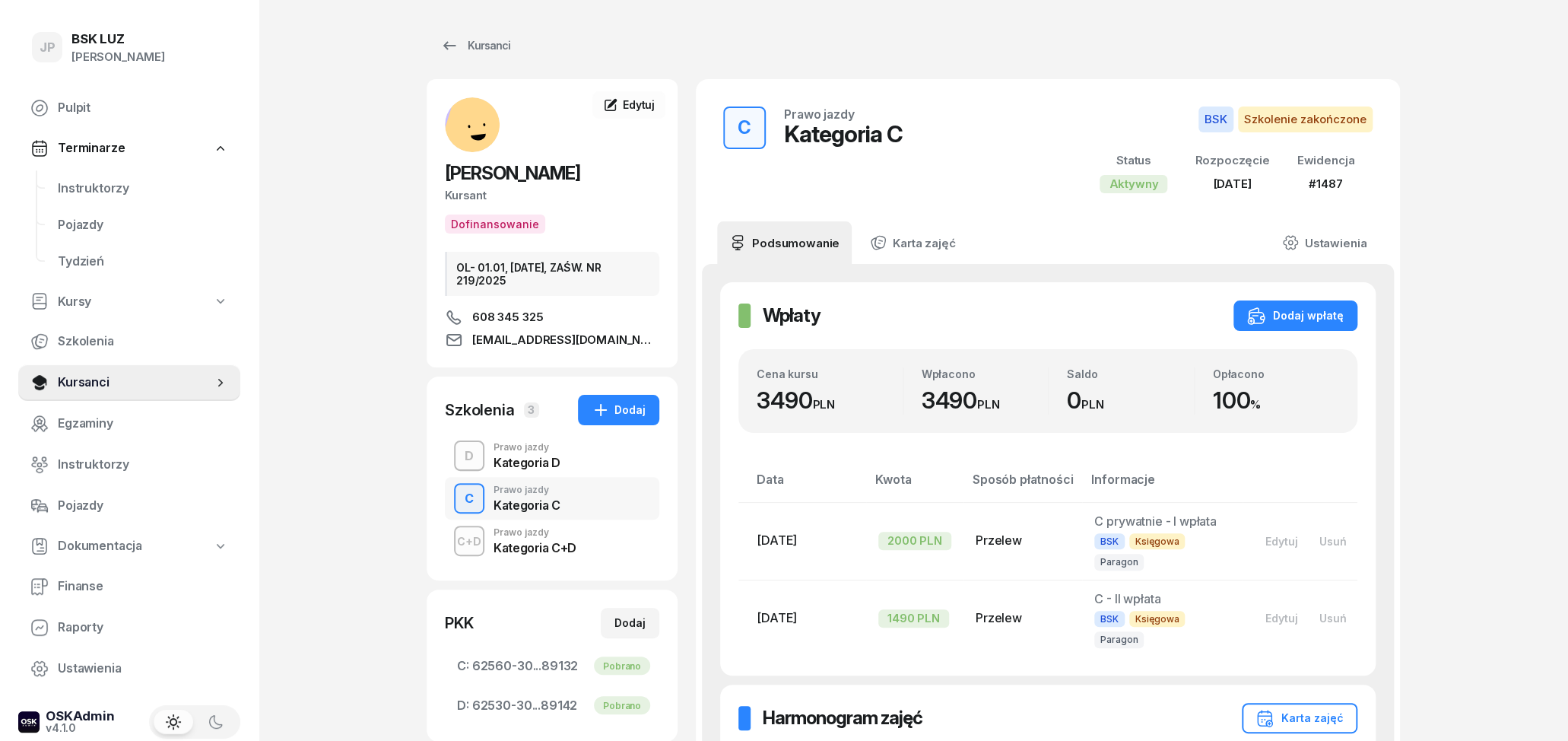
click at [565, 533] on div "Prawo jazdy" at bounding box center [535, 531] width 83 height 9
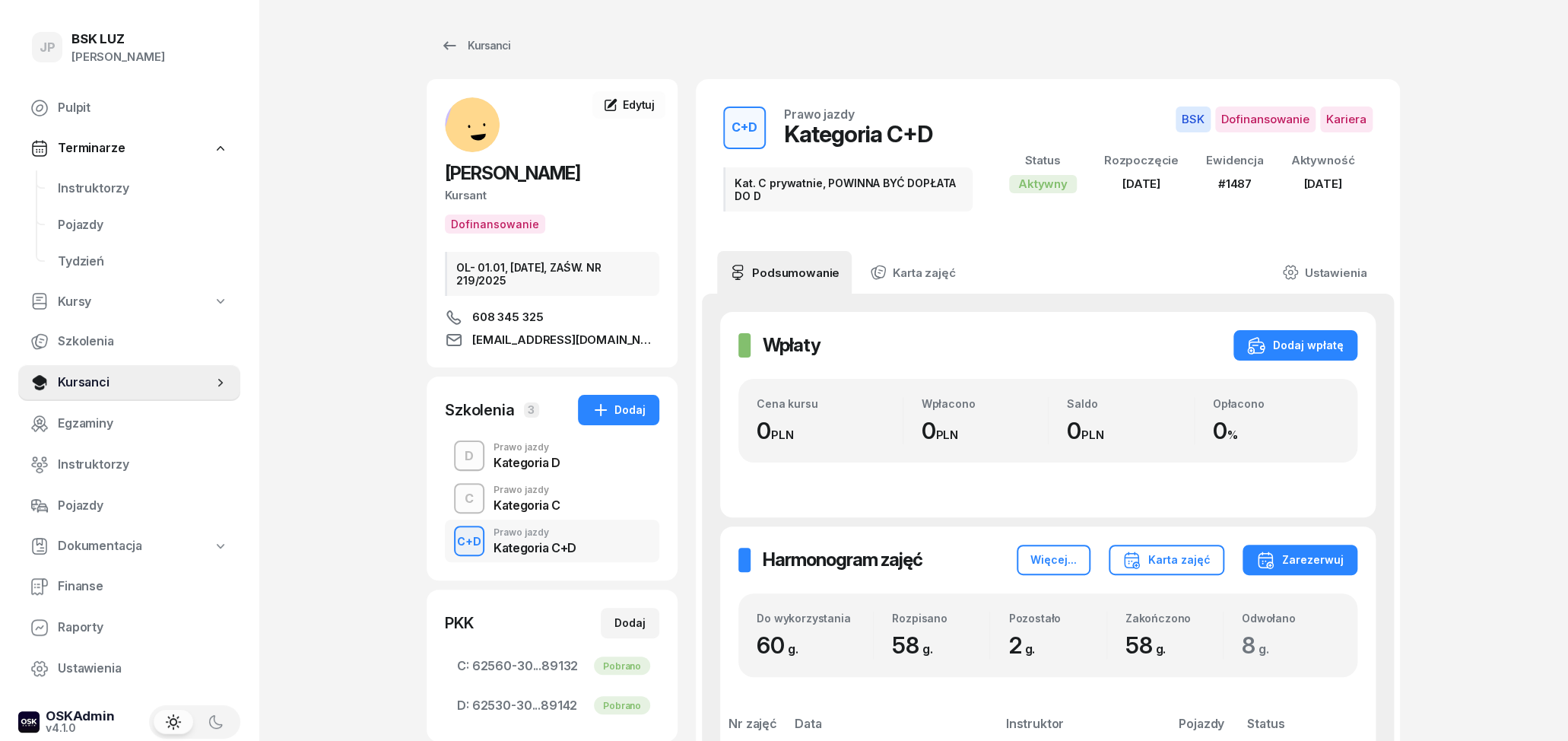
click at [533, 461] on div "Kategoria D" at bounding box center [527, 462] width 67 height 12
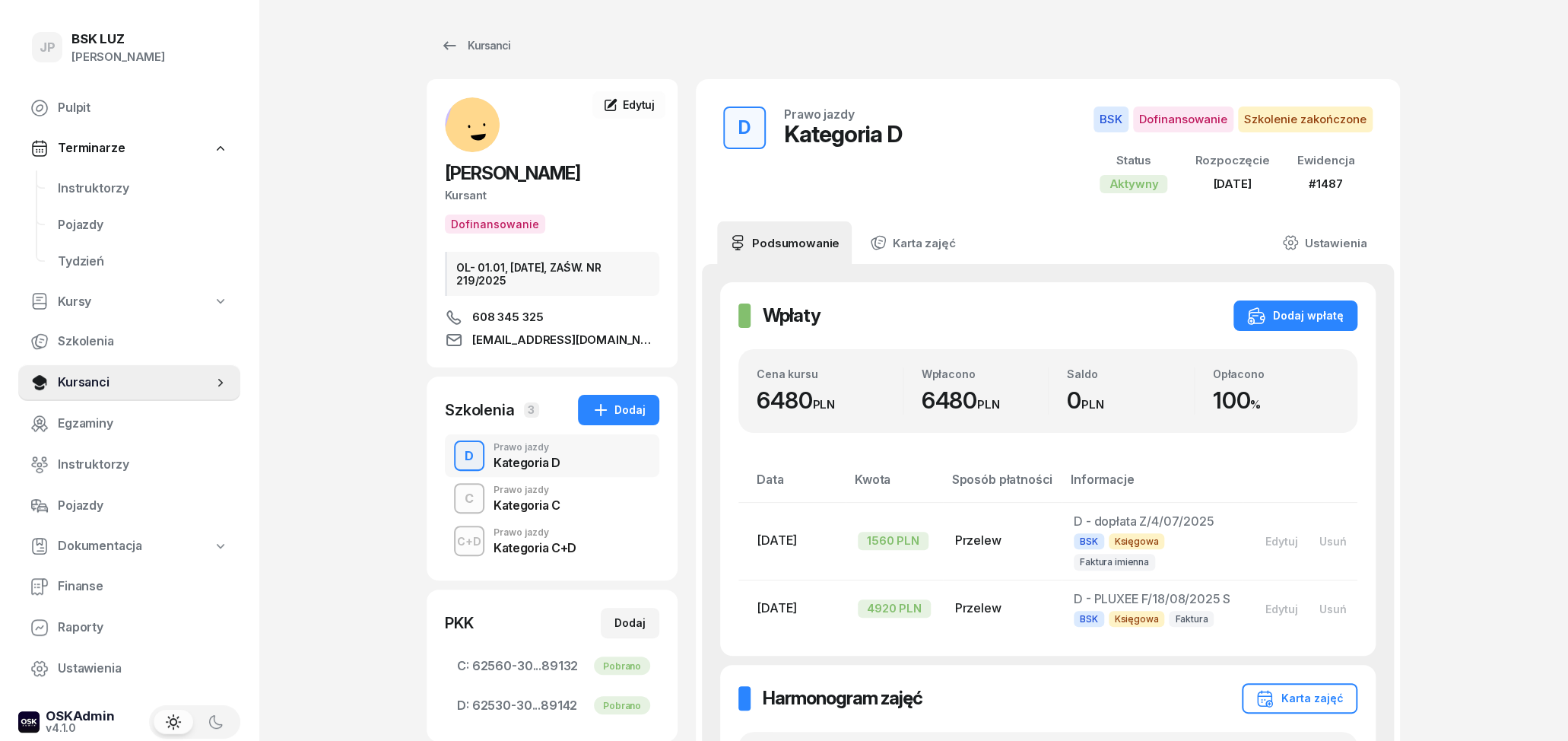
click at [550, 493] on div "Prawo jazdy" at bounding box center [527, 489] width 67 height 9
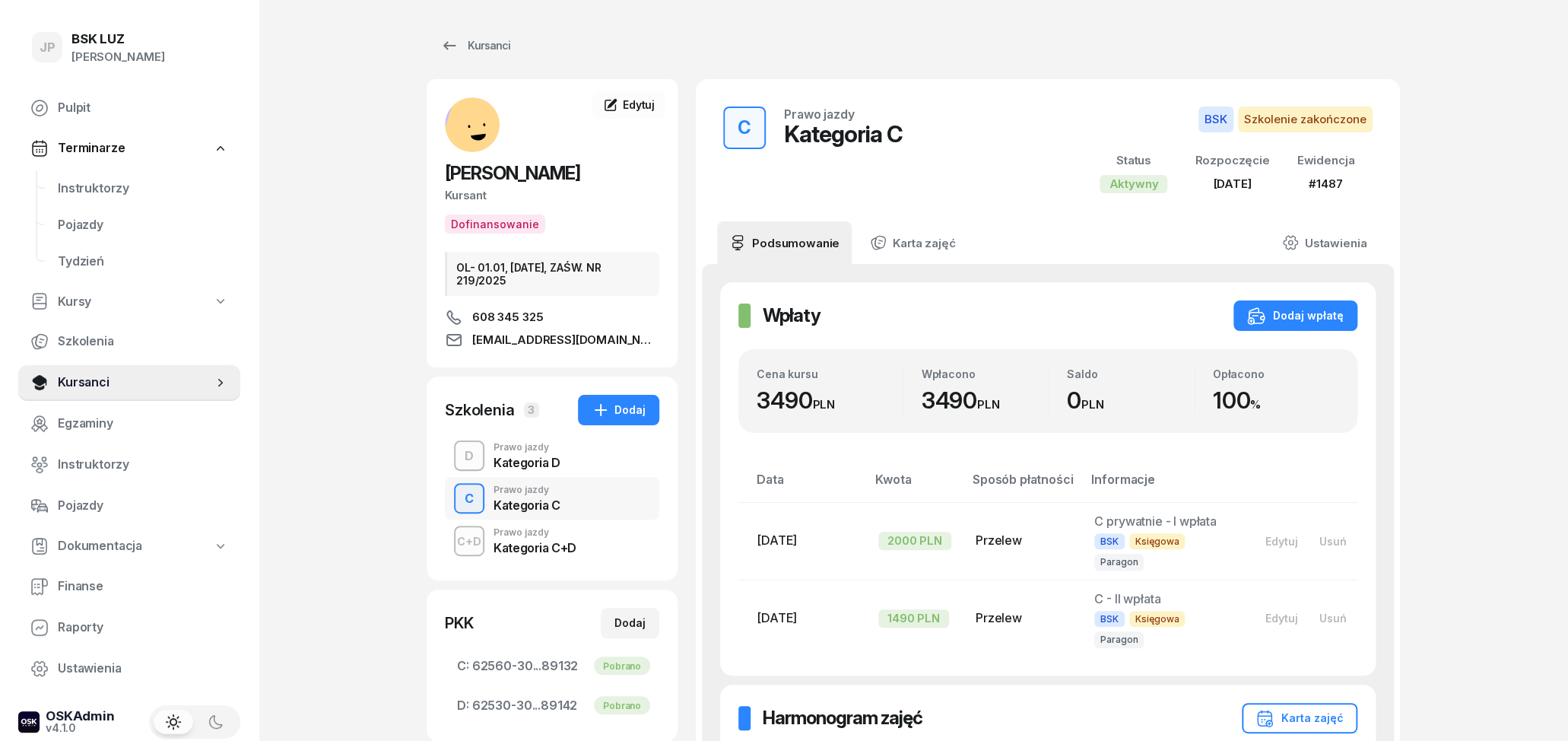
click at [521, 459] on div "Kategoria D" at bounding box center [527, 462] width 67 height 12
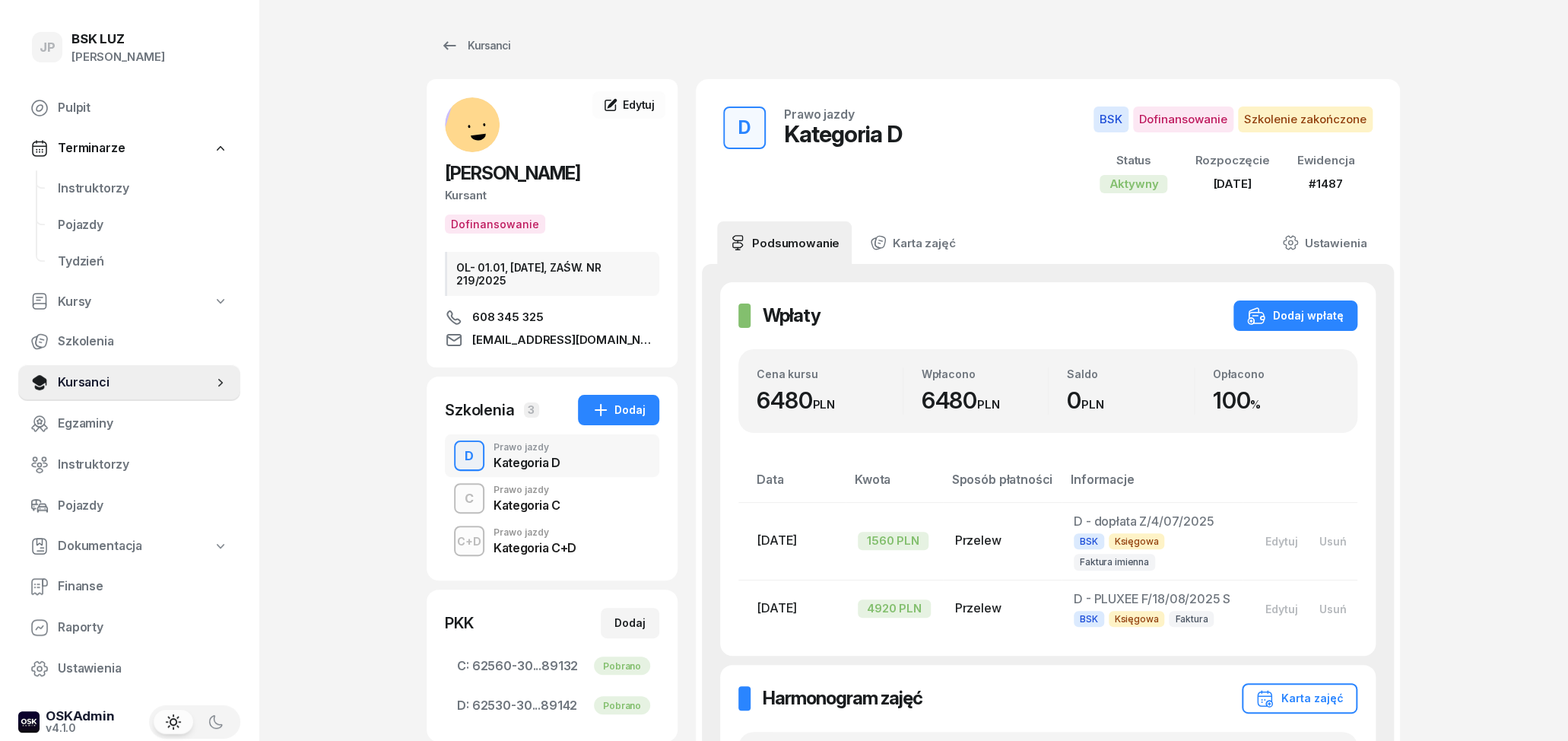
click at [547, 551] on div "Kategoria C+D" at bounding box center [535, 547] width 83 height 12
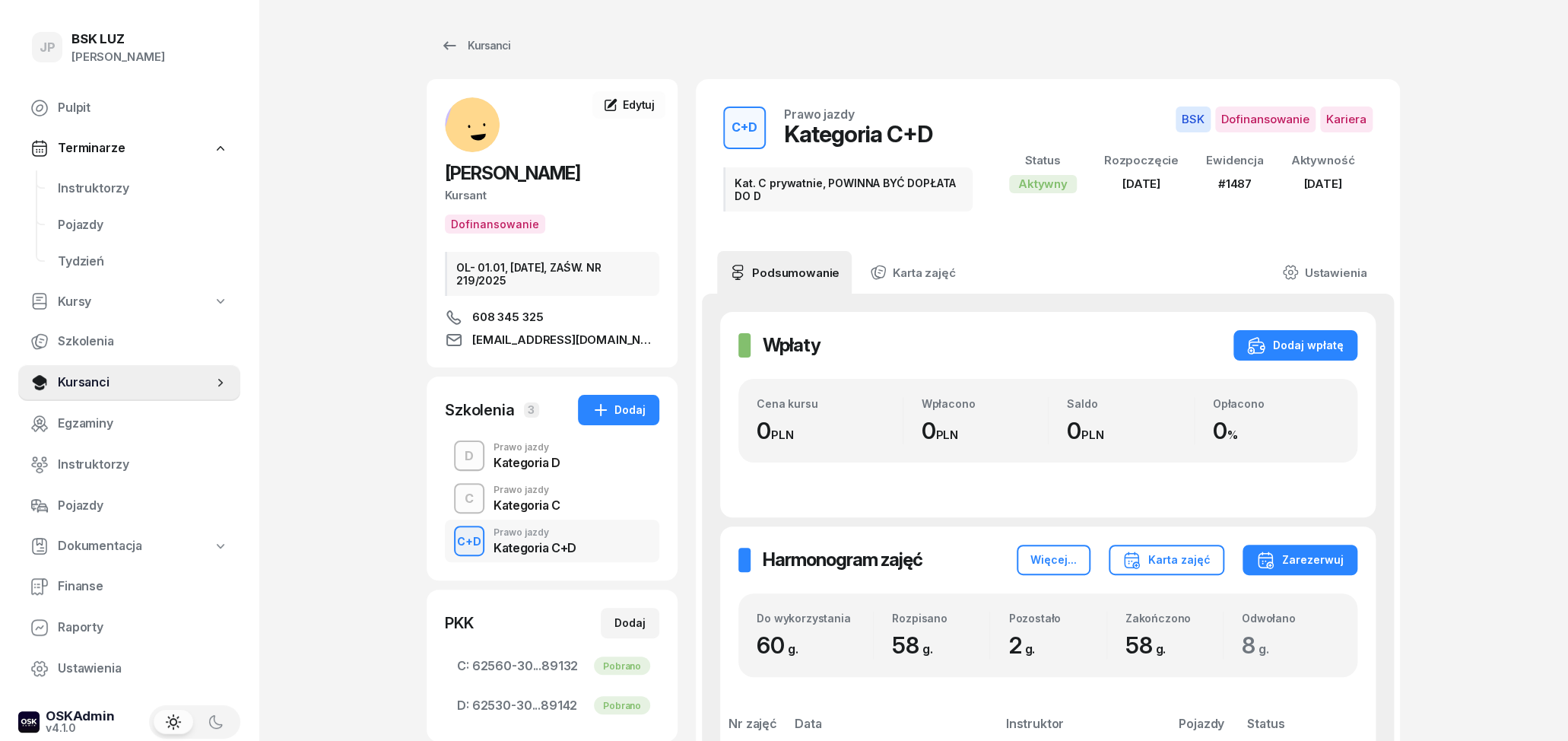
click at [531, 462] on div "Kategoria D" at bounding box center [527, 462] width 67 height 12
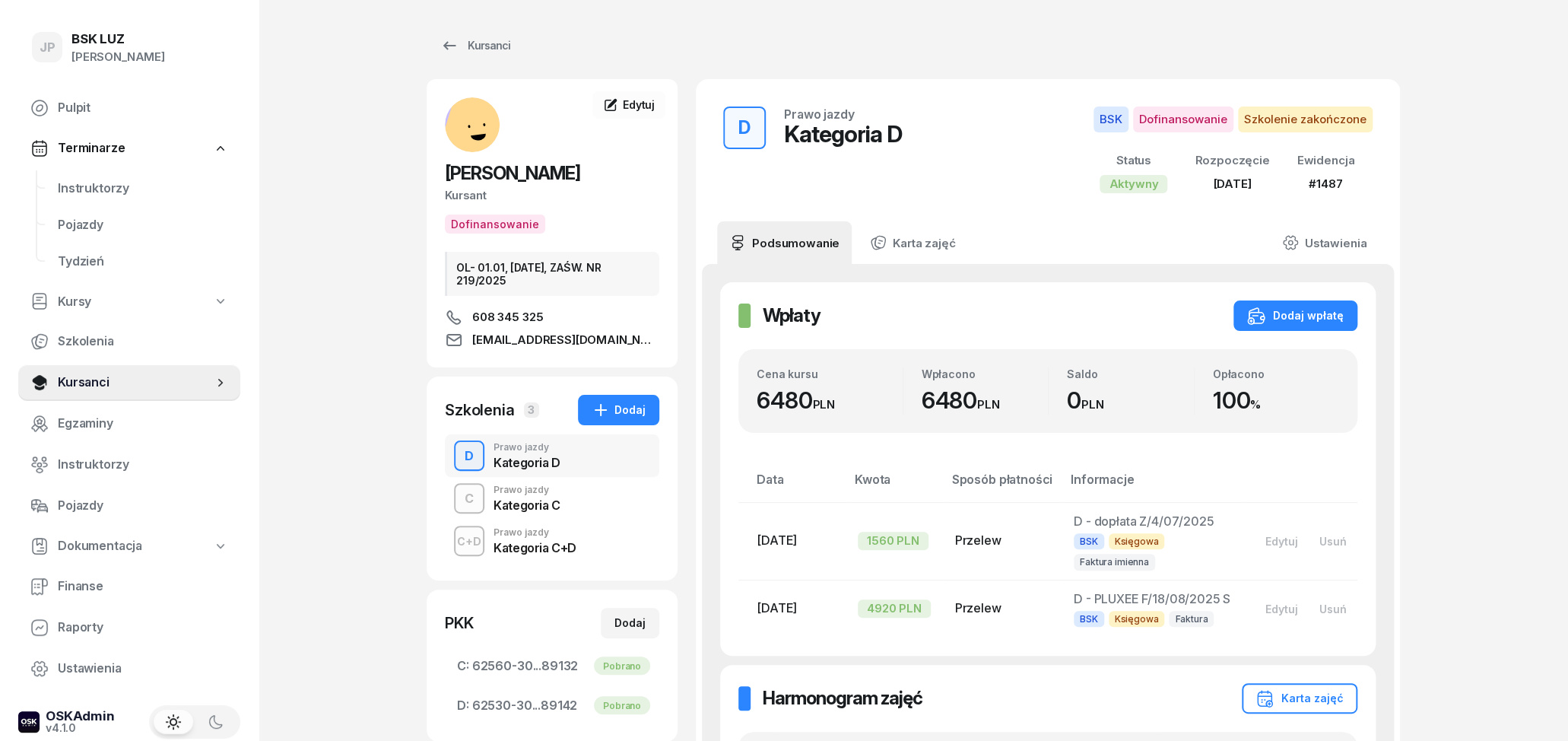
click at [569, 545] on div "Kategoria C+D" at bounding box center [535, 547] width 83 height 12
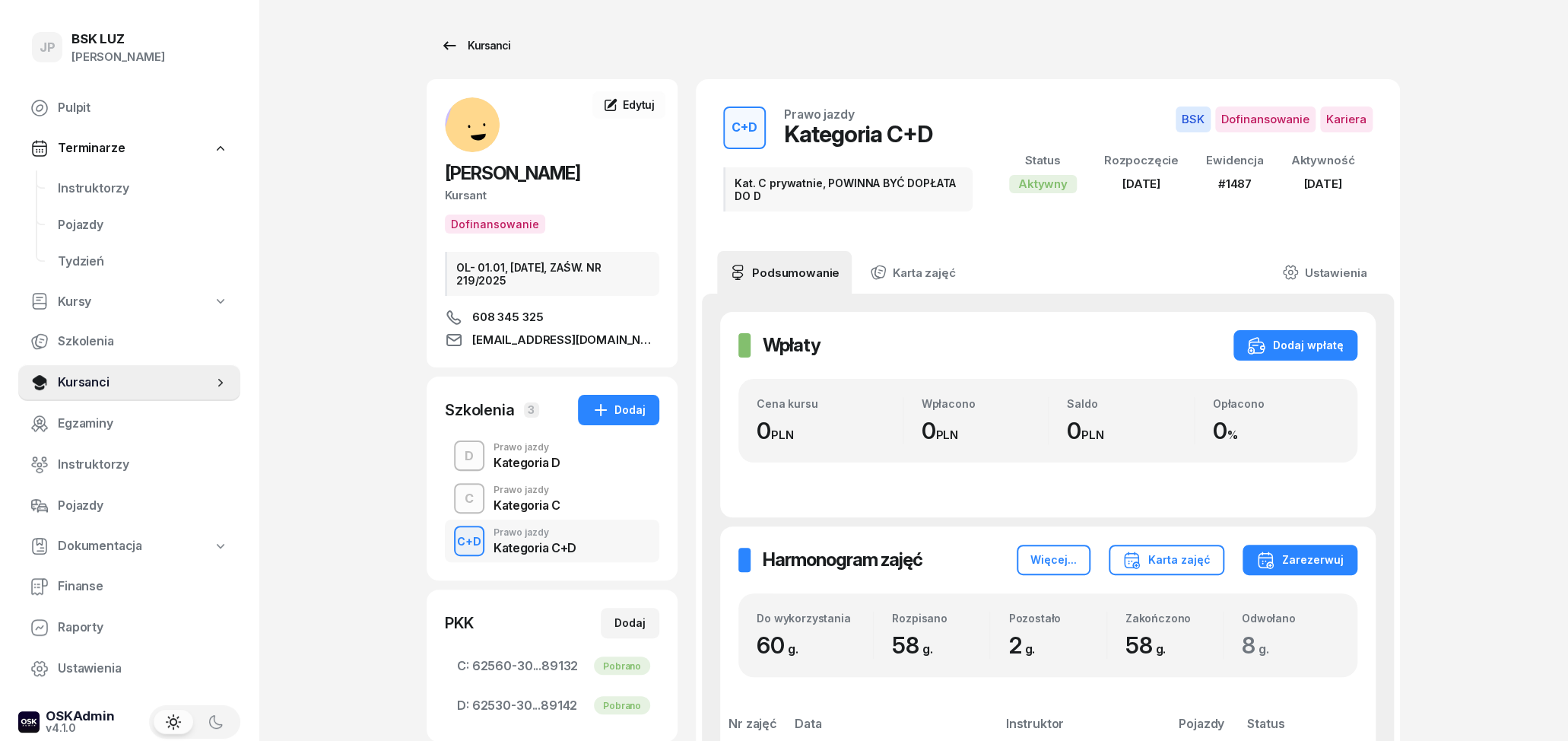
click at [436, 32] on link "Kursanci" at bounding box center [476, 45] width 97 height 30
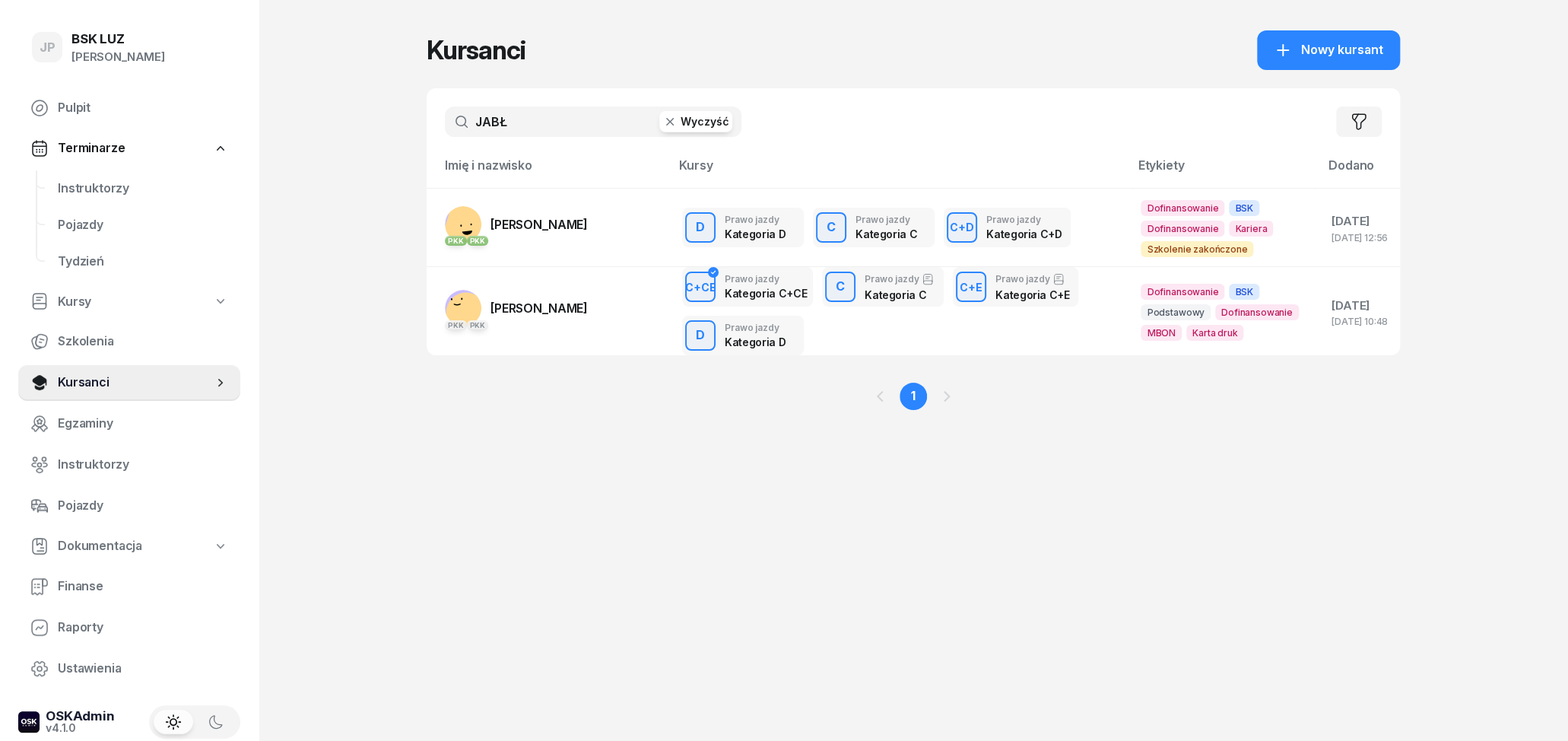
click at [552, 319] on link "PKK PKK MACIEJ JABŁOŃSKI" at bounding box center [515, 308] width 143 height 37
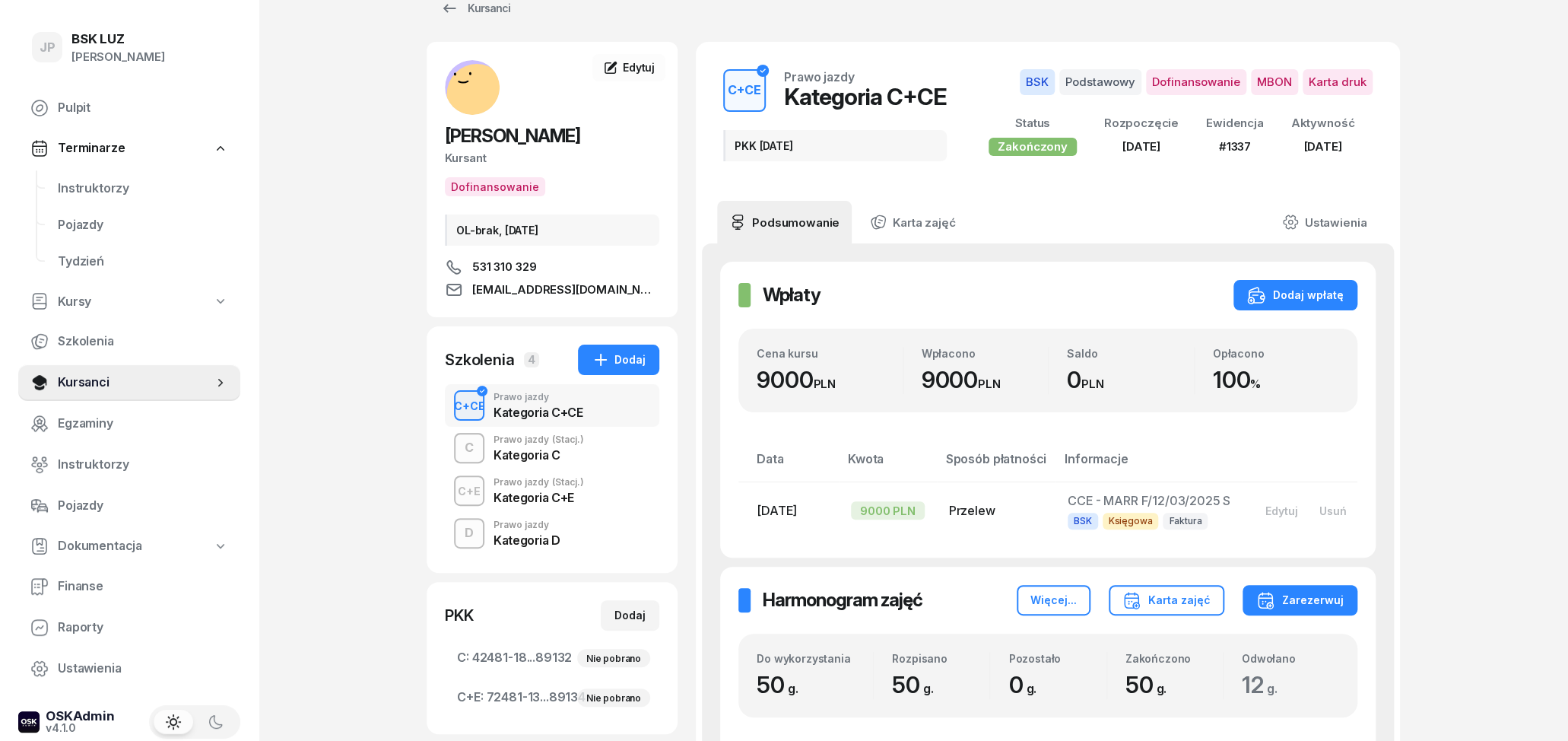
scroll to position [79, 0]
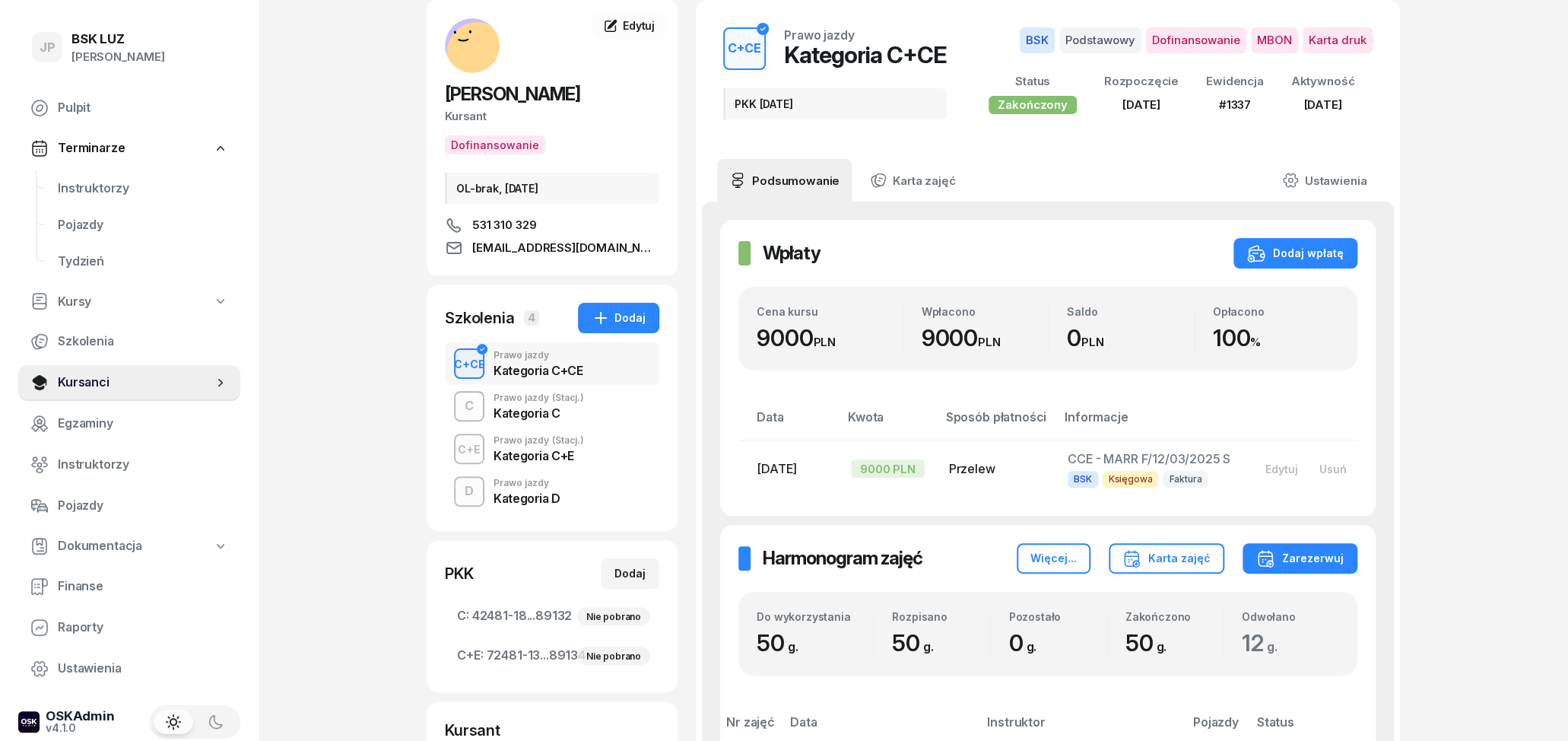
click at [526, 407] on div "Kategoria C" at bounding box center [539, 413] width 91 height 12
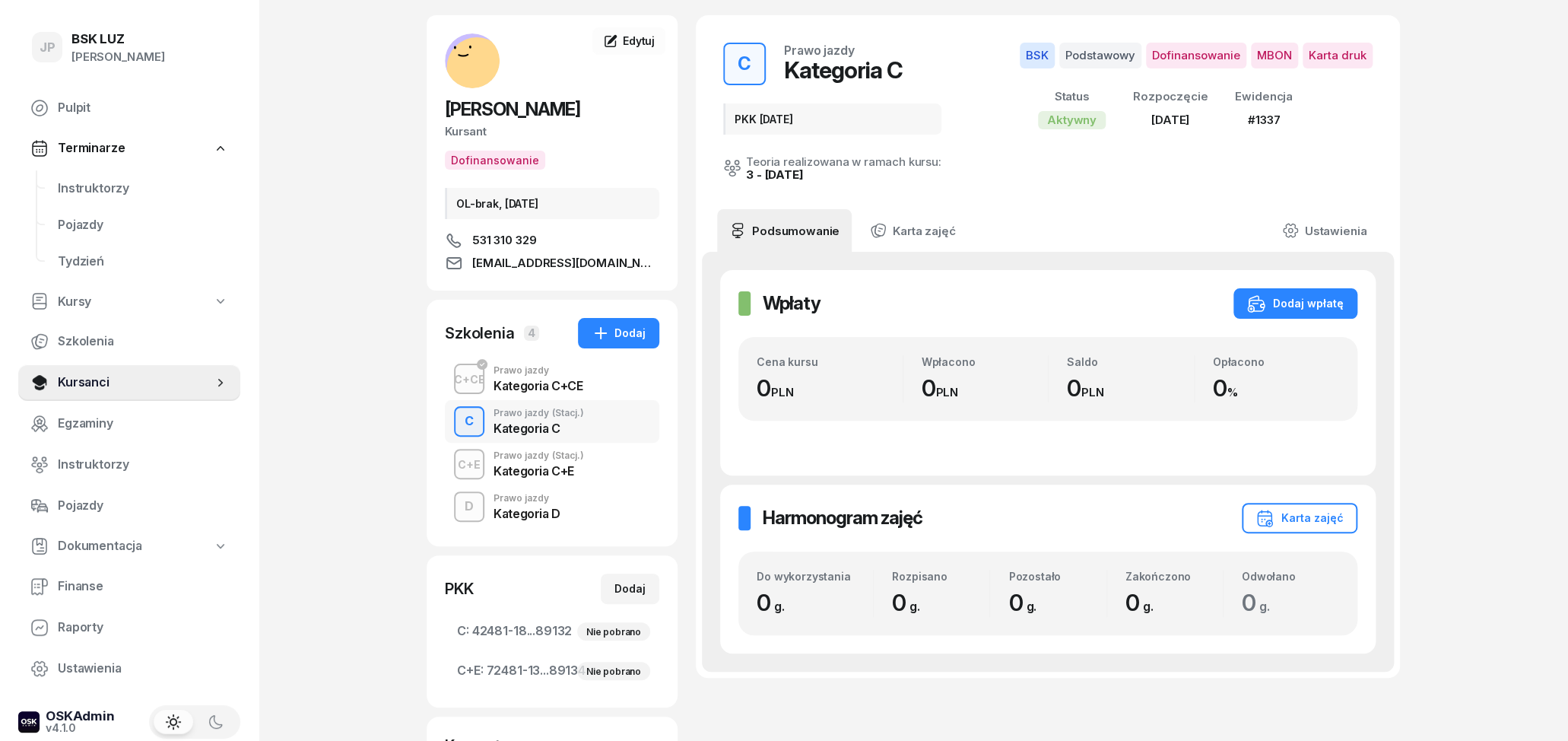
scroll to position [159, 0]
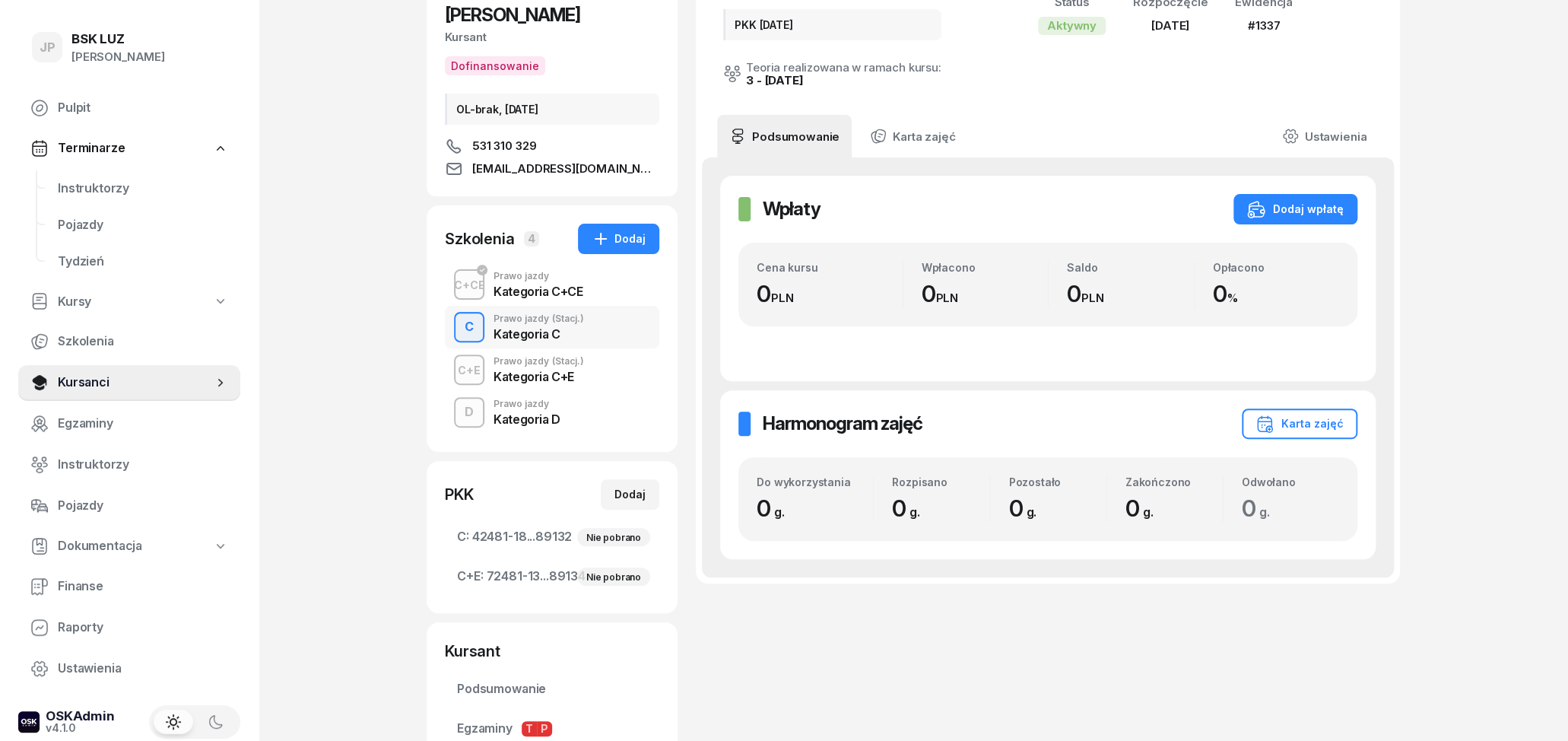
click at [533, 381] on div "Kategoria C+E" at bounding box center [539, 376] width 91 height 12
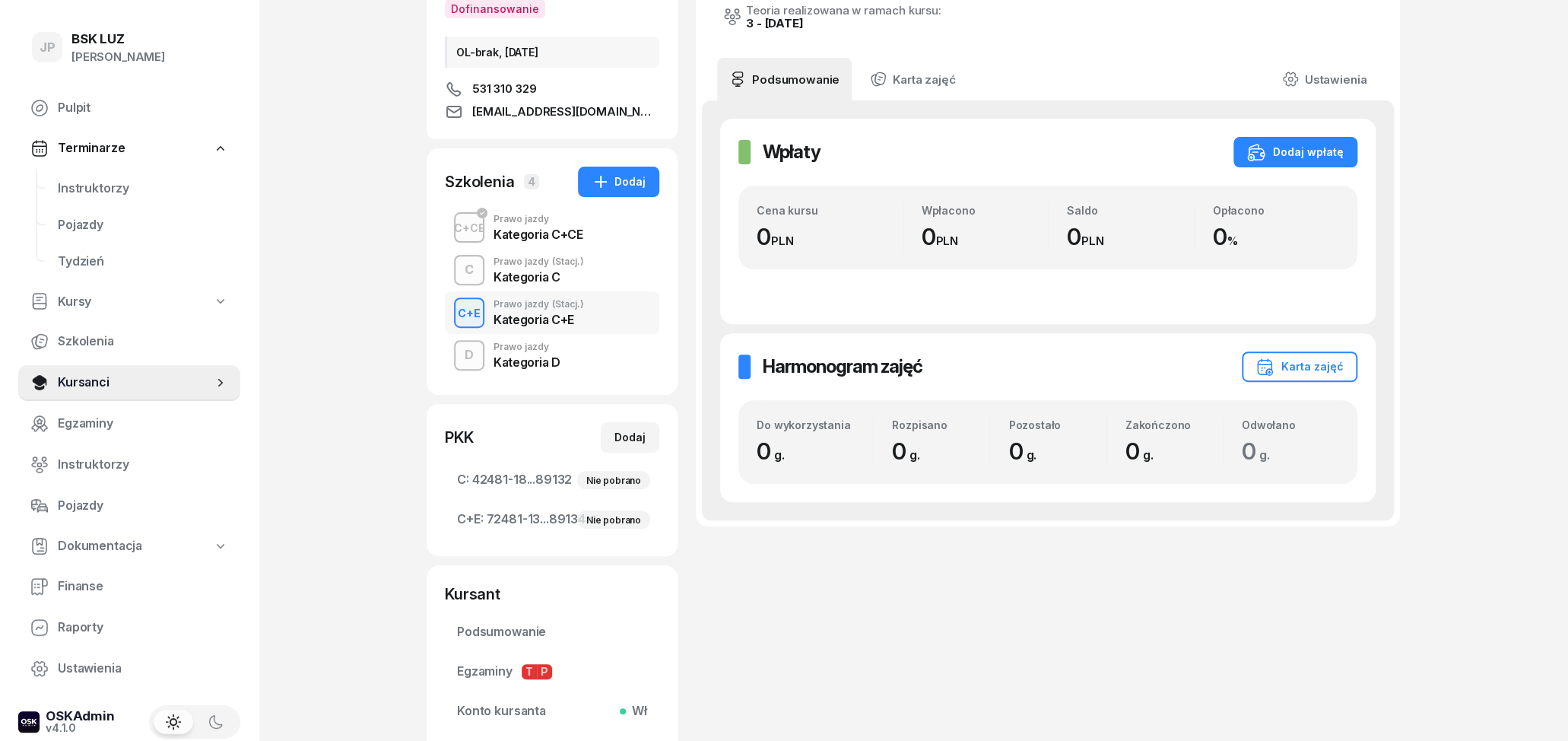
scroll to position [237, 0]
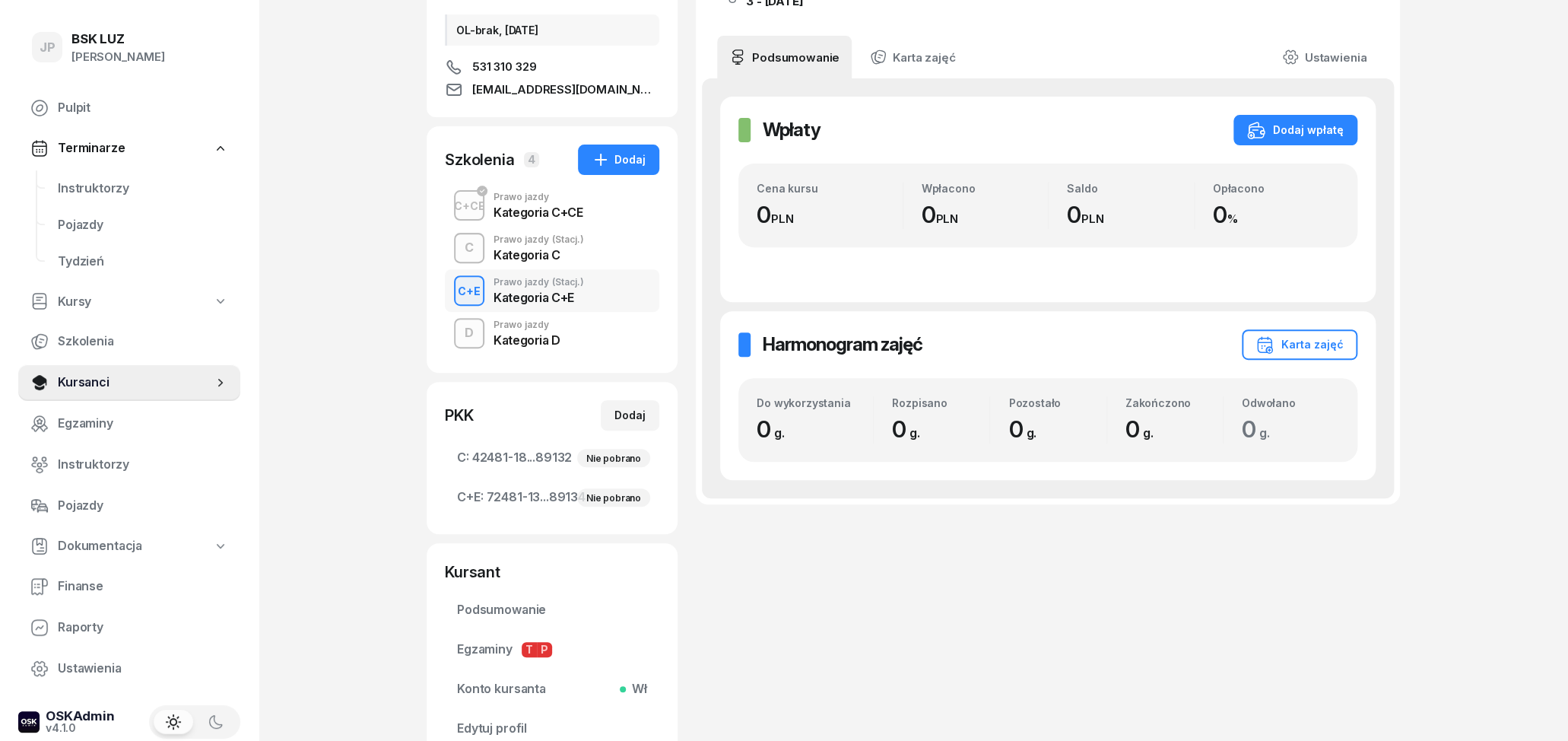
click at [530, 335] on div "Kategoria D" at bounding box center [527, 339] width 67 height 12
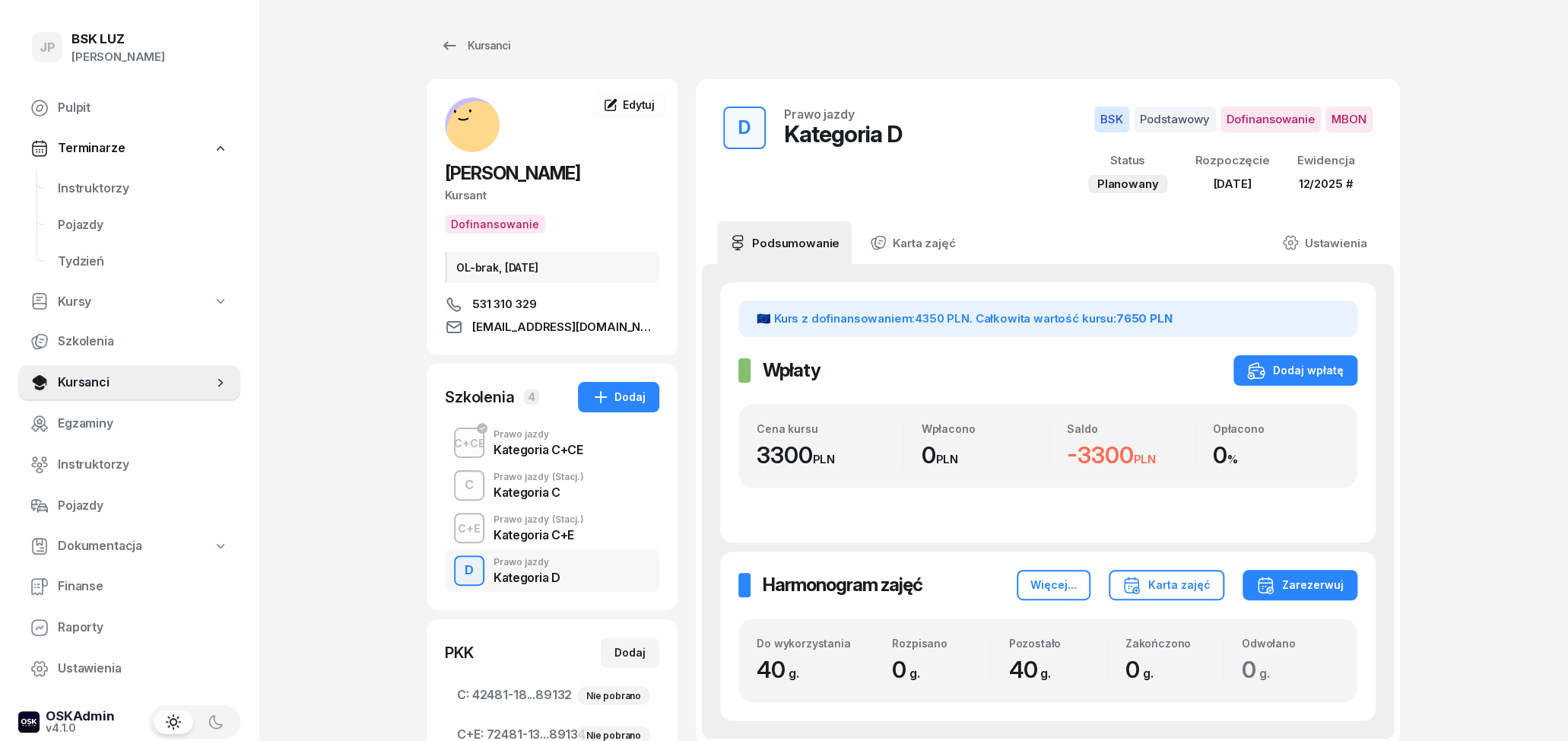
click at [523, 445] on div "Kategoria C+CE" at bounding box center [539, 449] width 89 height 12
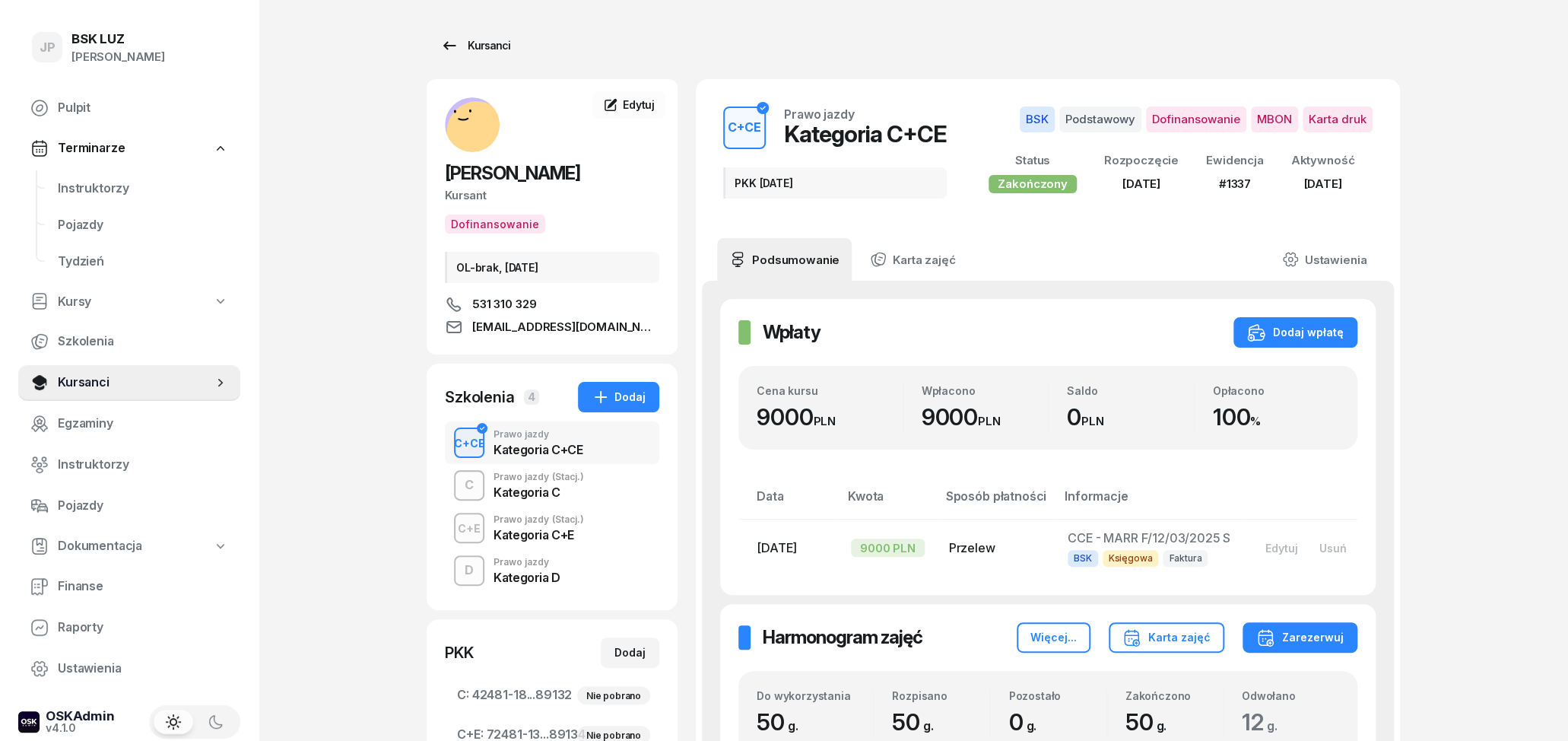
click at [496, 51] on div "Kursanci" at bounding box center [476, 45] width 70 height 18
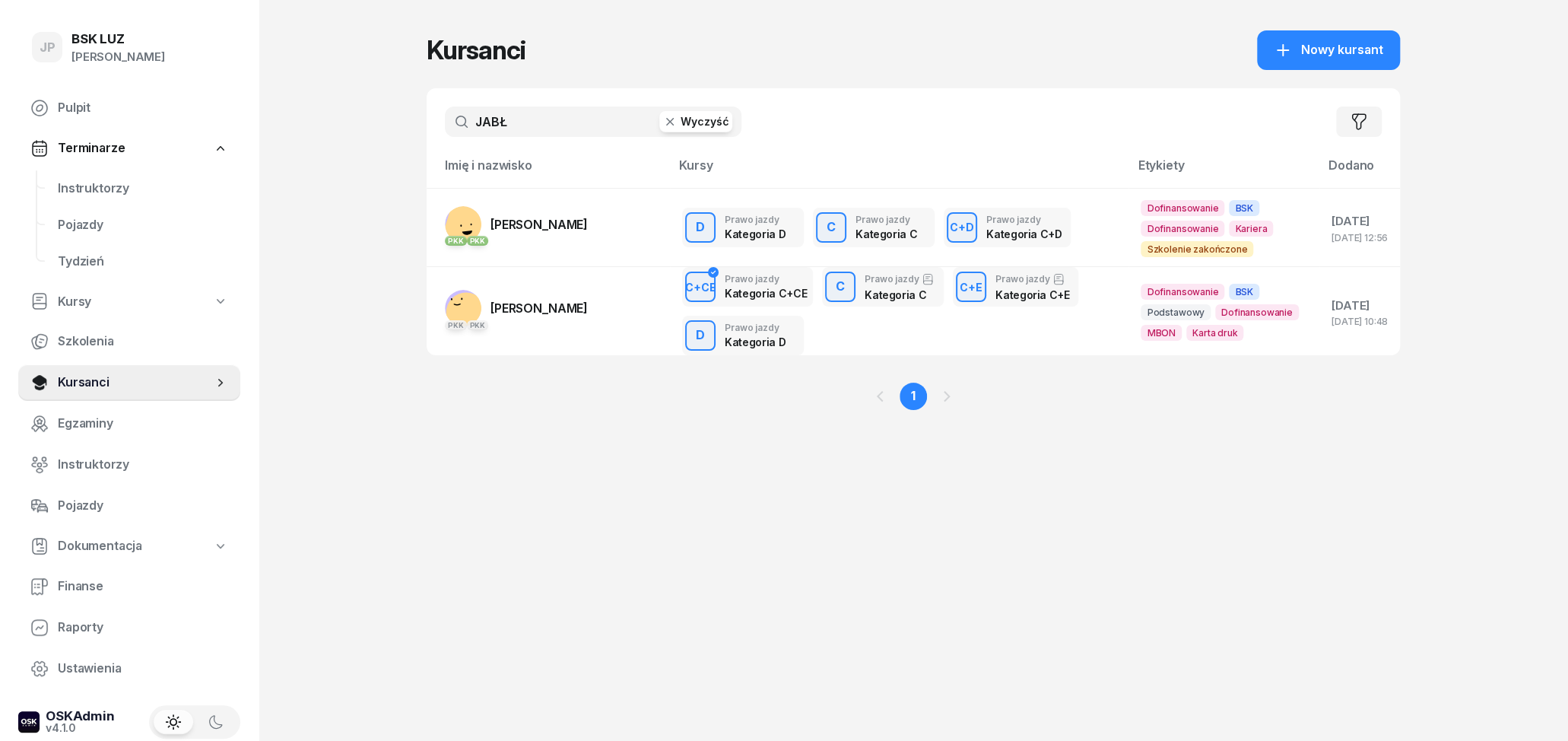
drag, startPoint x: 539, startPoint y: 120, endPoint x: 387, endPoint y: 110, distance: 152.3
click at [445, 110] on input "JABŁ" at bounding box center [593, 122] width 296 height 30
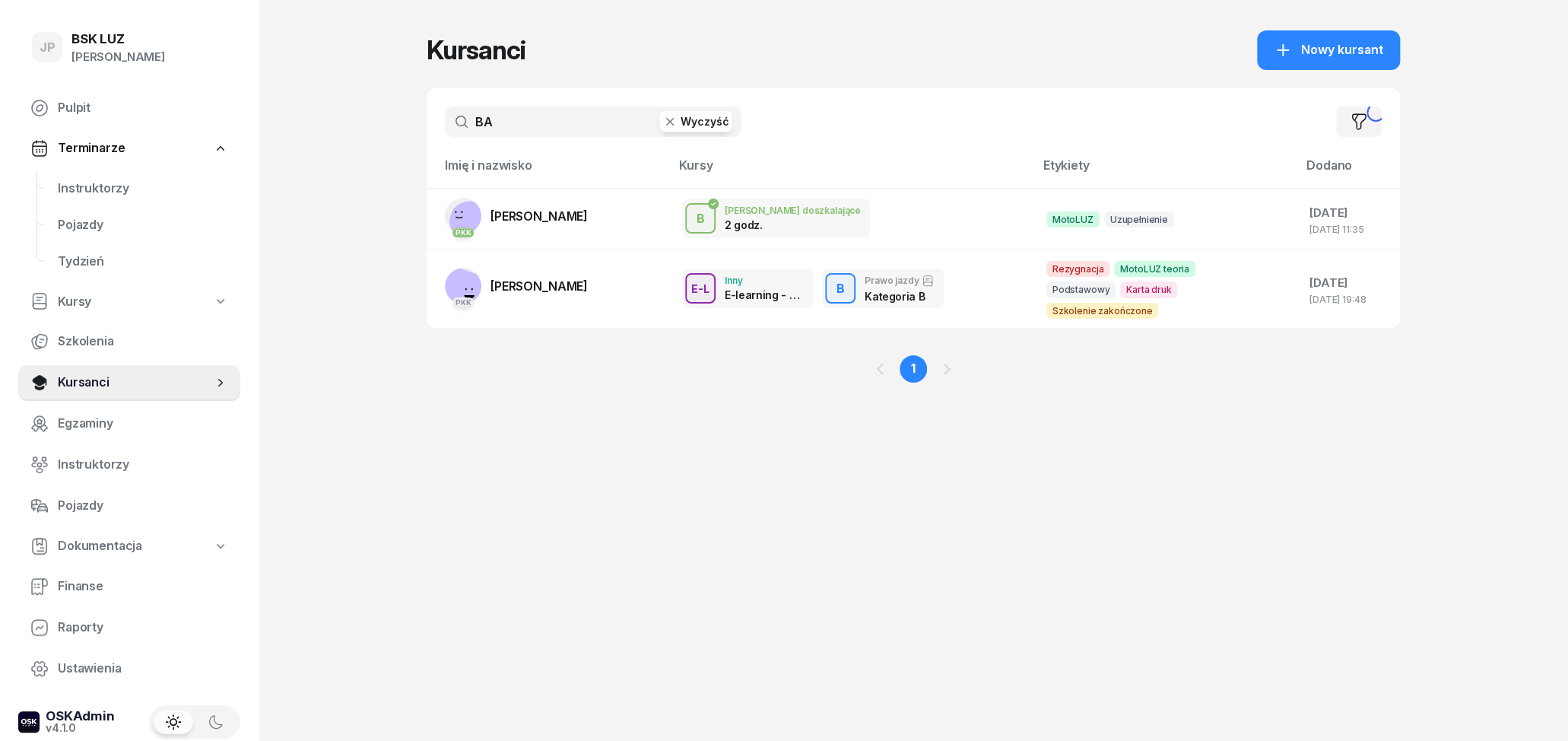
type input "B"
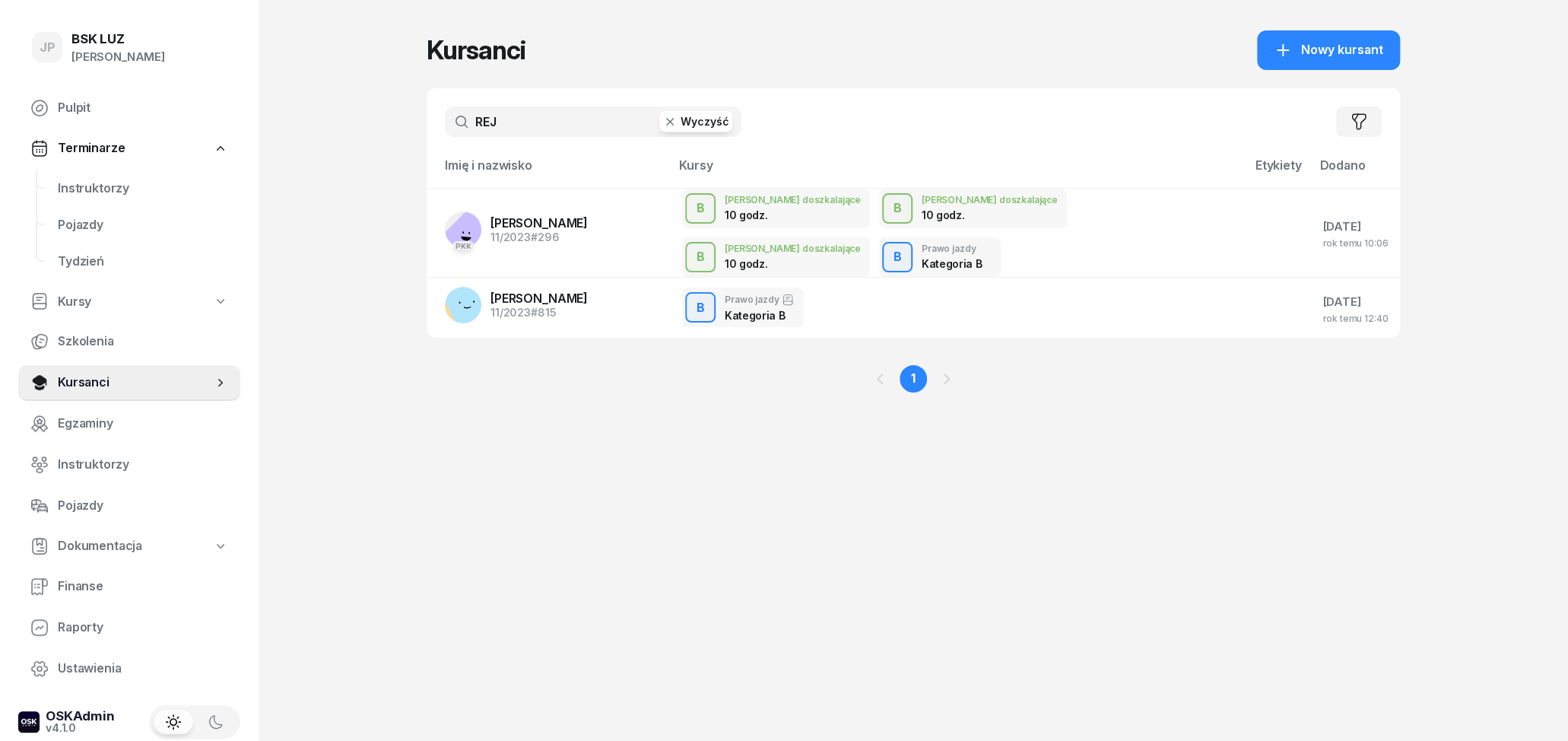
type input "REJ"
click at [702, 131] on button "Wyczyść" at bounding box center [696, 121] width 73 height 22
click at [551, 117] on input "text" at bounding box center [593, 122] width 296 height 30
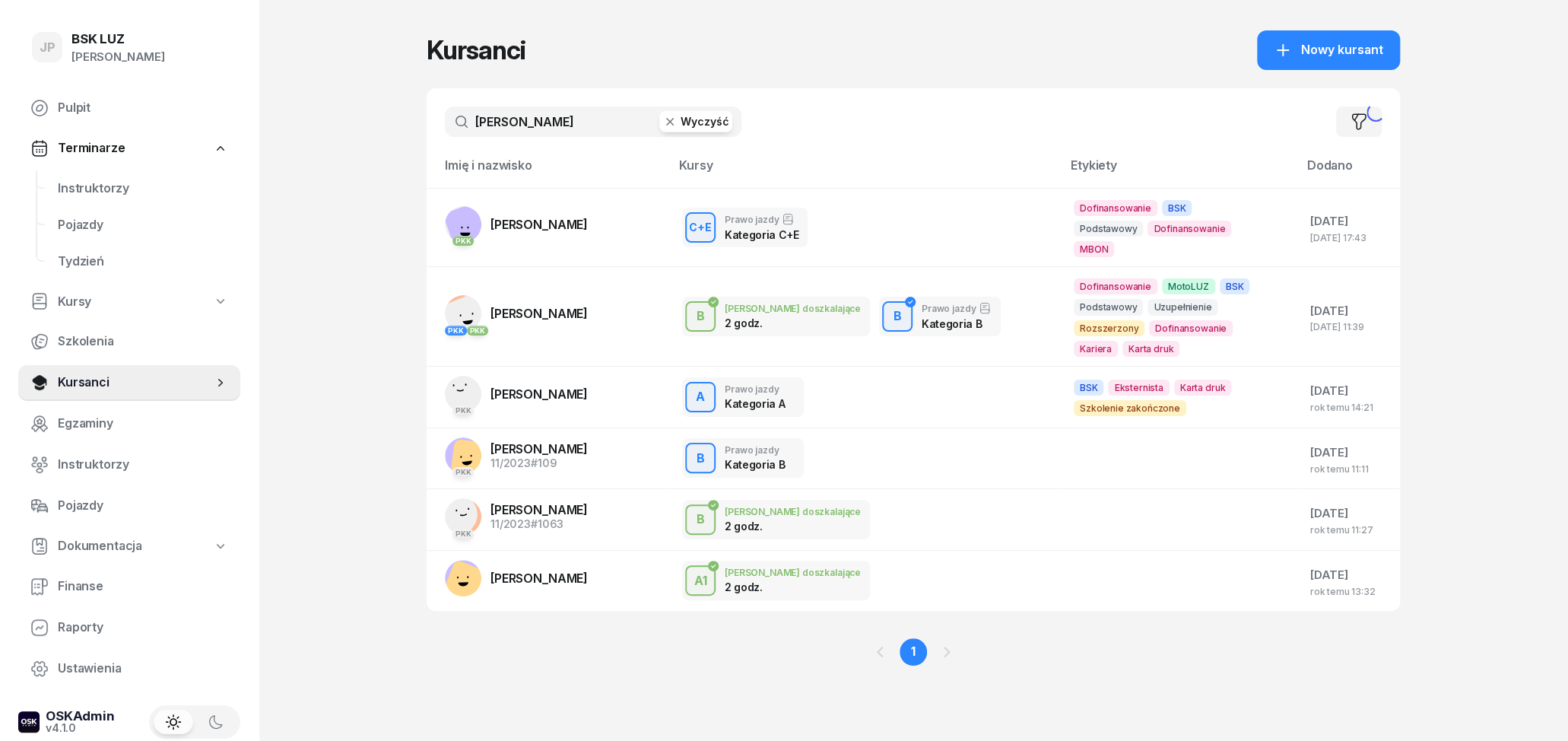
type input "[PERSON_NAME]"
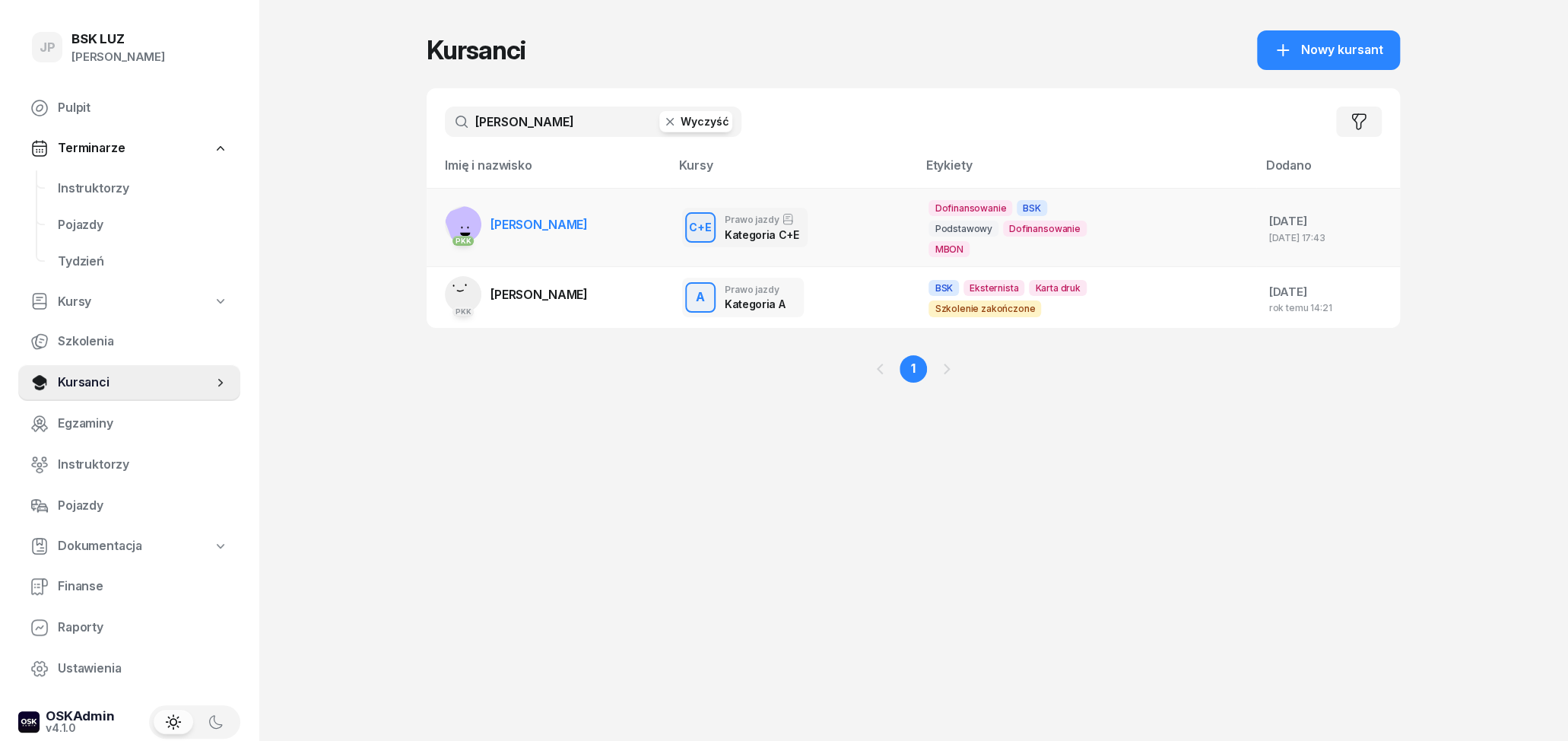
click at [495, 204] on td "PKK [PERSON_NAME]" at bounding box center [548, 227] width 243 height 79
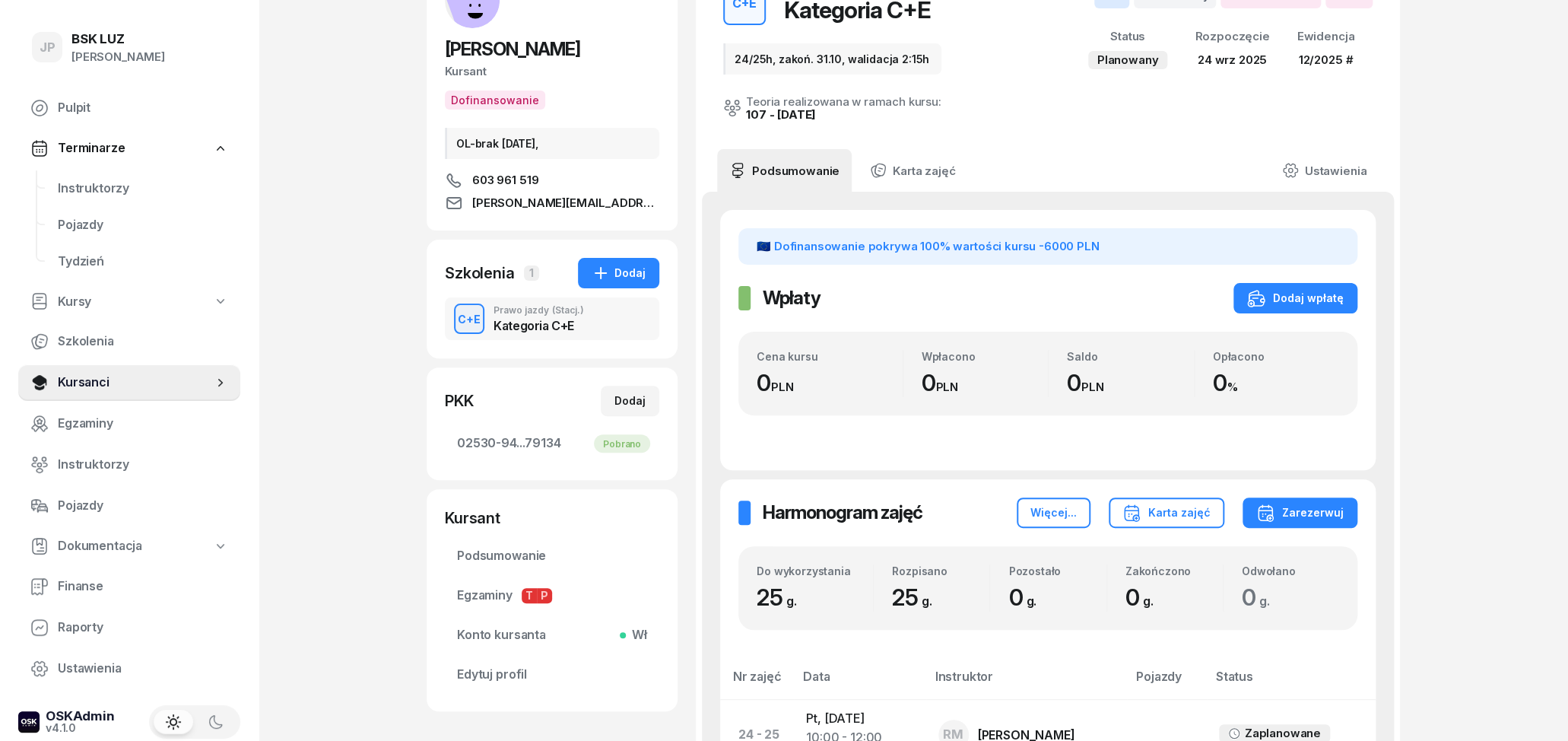
scroll to position [159, 0]
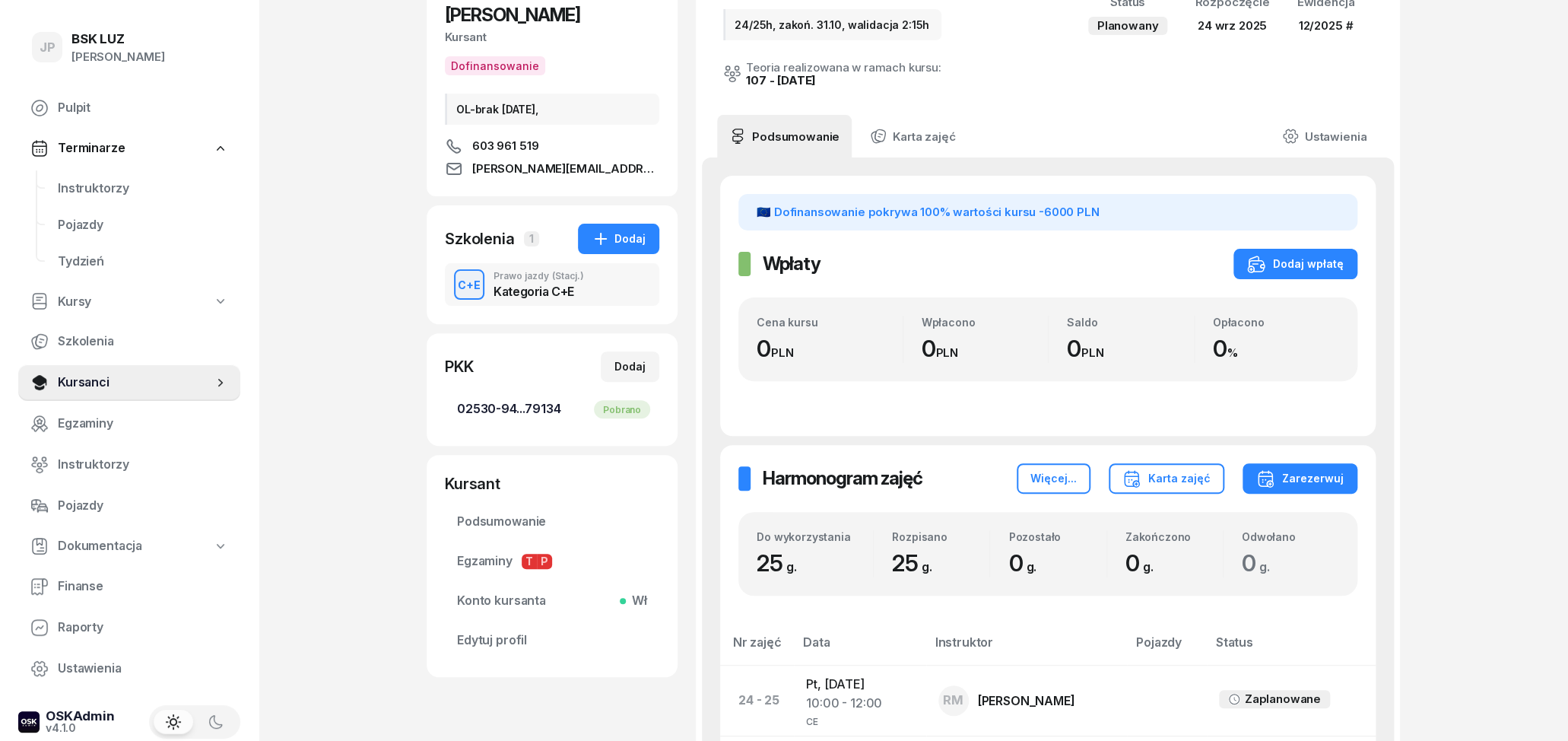
click at [562, 398] on link "02530-94...79134 Pobrano" at bounding box center [551, 410] width 214 height 37
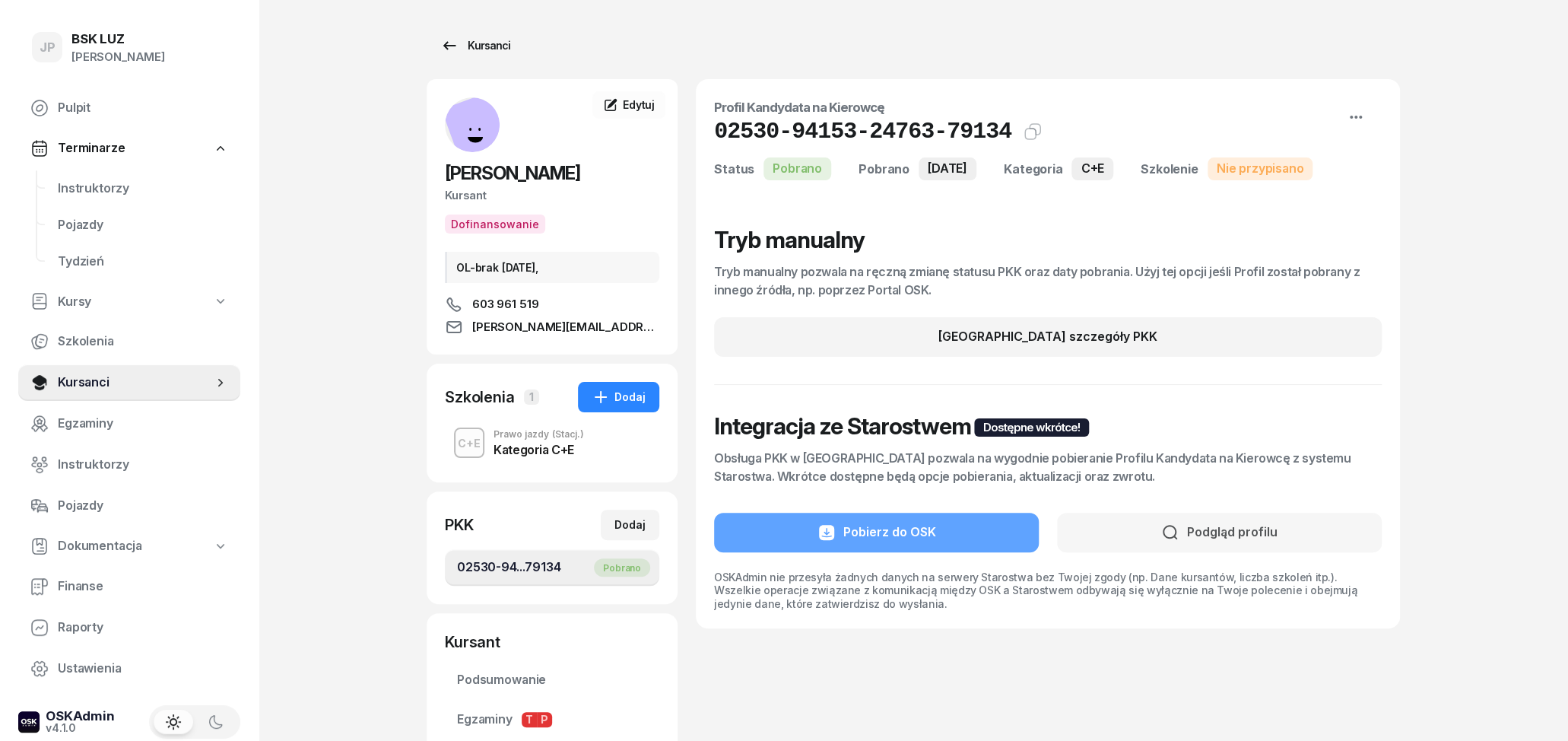
click at [443, 38] on icon at bounding box center [449, 45] width 18 height 18
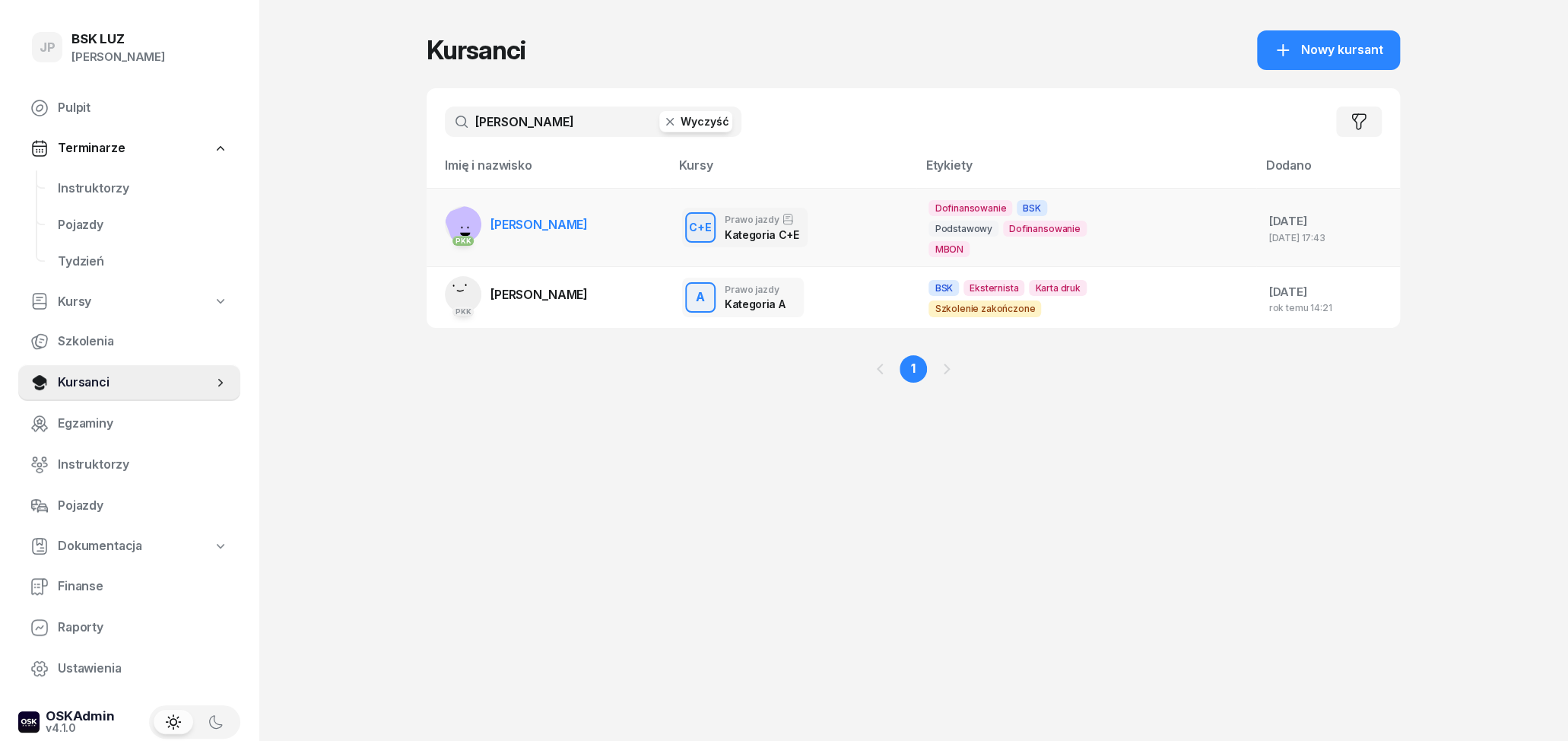
click at [582, 235] on link "PKK [PERSON_NAME]" at bounding box center [515, 225] width 143 height 37
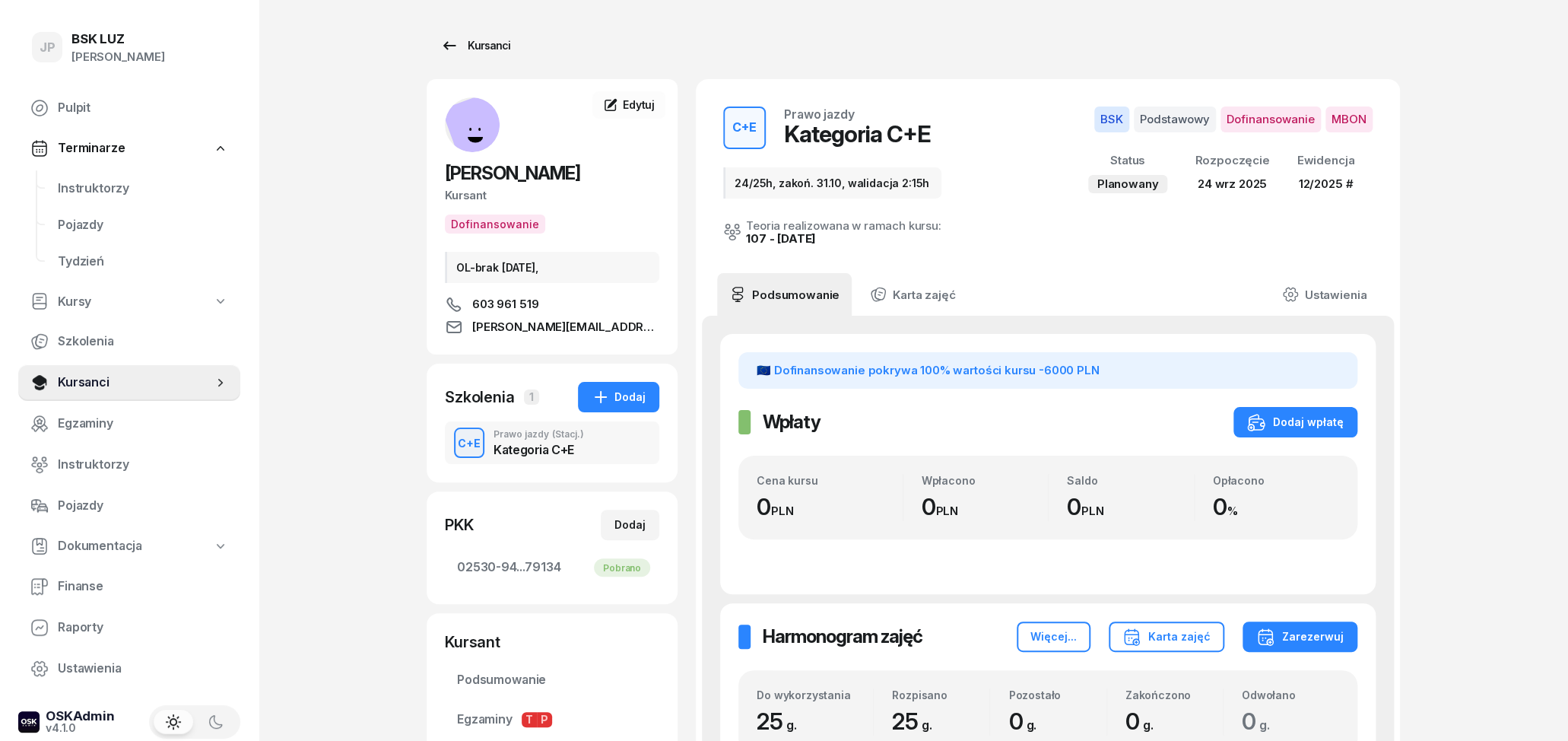
click at [487, 48] on div "Kursanci" at bounding box center [476, 45] width 70 height 18
